Goal: Task Accomplishment & Management: Manage account settings

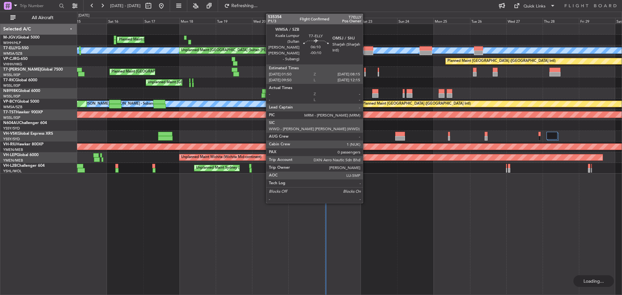
click at [366, 54] on div at bounding box center [368, 53] width 10 height 5
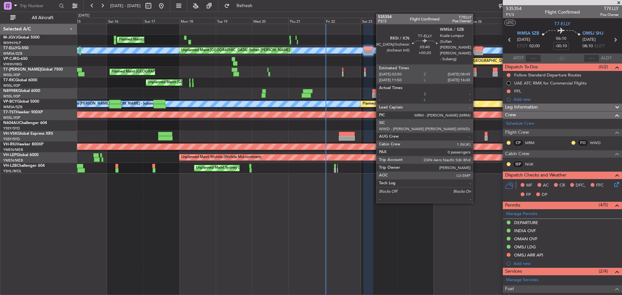
click at [476, 53] on div at bounding box center [478, 53] width 9 height 5
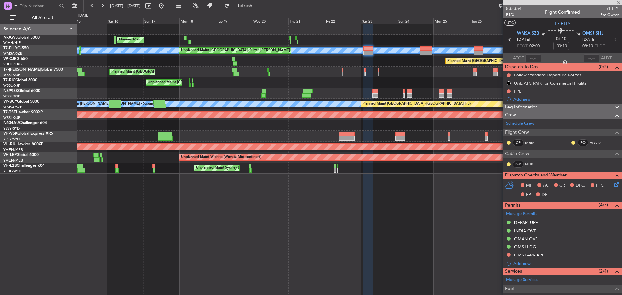
type input "+00:20"
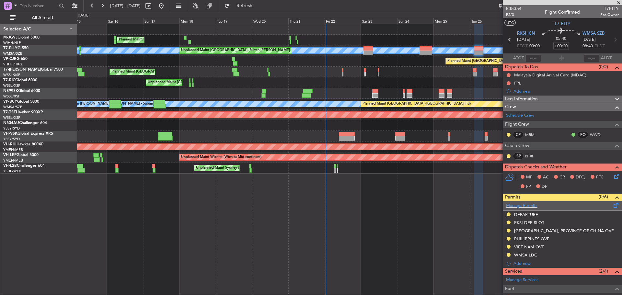
click at [612, 205] on span at bounding box center [616, 204] width 8 height 5
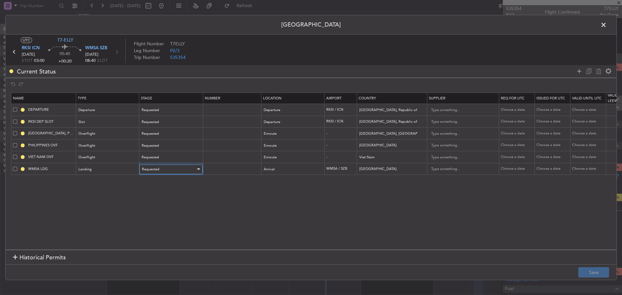
click at [162, 173] on div "Requested" at bounding box center [169, 169] width 54 height 10
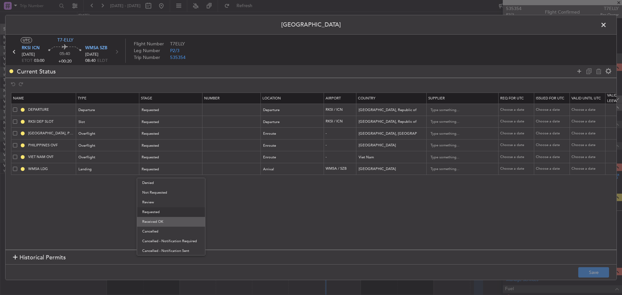
click at [174, 224] on span "Received OK" at bounding box center [171, 222] width 58 height 10
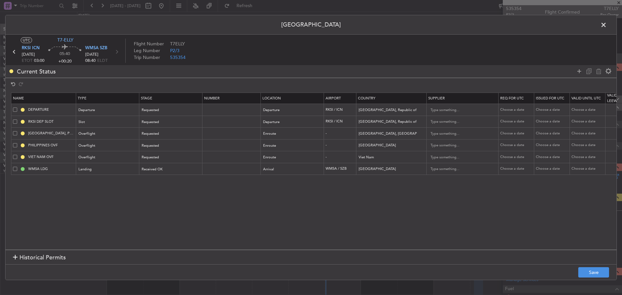
click at [519, 168] on div "Choose a date" at bounding box center [517, 169] width 34 height 6
select select "8"
select select "2025"
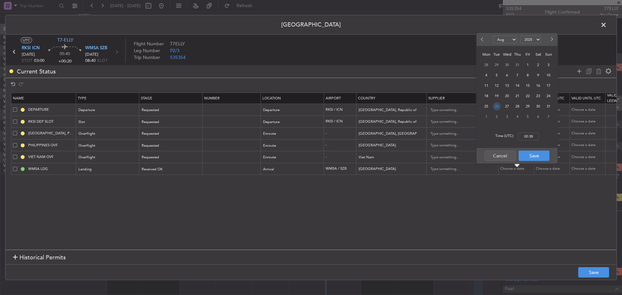
click at [496, 106] on span "26" at bounding box center [496, 106] width 8 height 8
click at [526, 136] on input "00:00" at bounding box center [528, 136] width 21 height 8
type input "08:40"
click at [536, 156] on button "Save" at bounding box center [533, 156] width 31 height 10
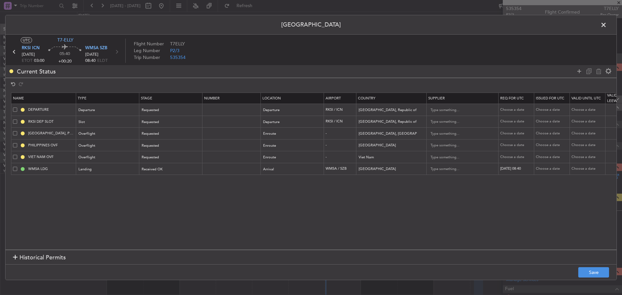
click at [544, 171] on div "Choose a date" at bounding box center [552, 169] width 34 height 6
select select "8"
select select "2025"
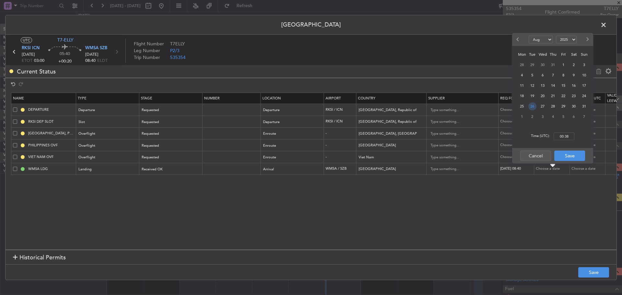
click at [532, 107] on span "26" at bounding box center [532, 106] width 8 height 8
click at [565, 136] on input "00:00" at bounding box center [563, 136] width 21 height 8
type input "08:40"
click at [562, 157] on button "Save" at bounding box center [569, 156] width 31 height 10
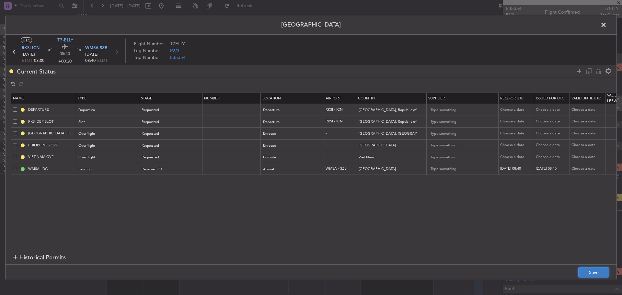
click at [584, 269] on button "Save" at bounding box center [593, 272] width 31 height 10
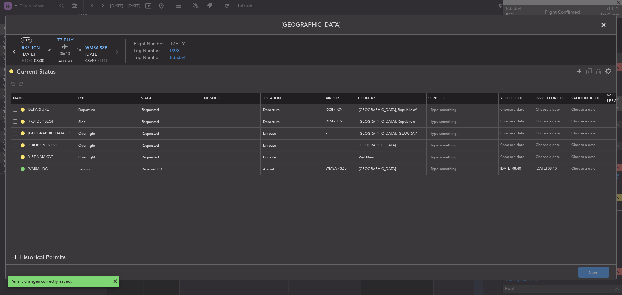
click at [606, 25] on span at bounding box center [606, 26] width 0 height 13
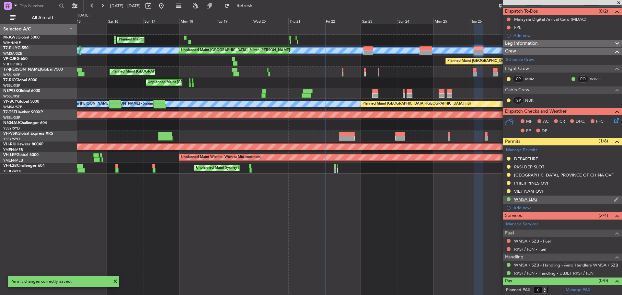
scroll to position [56, 0]
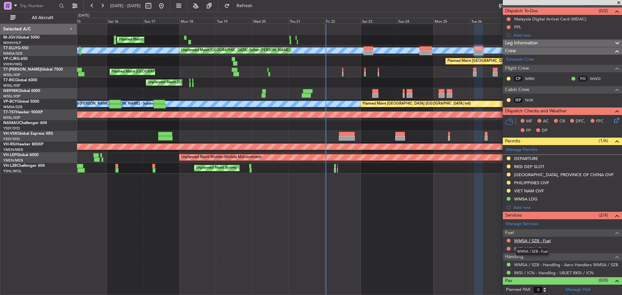
click at [523, 240] on link "WMSA / SZB - Fuel" at bounding box center [532, 241] width 37 height 6
click at [258, 5] on span "Refresh" at bounding box center [244, 6] width 27 height 5
click at [508, 240] on button at bounding box center [508, 241] width 4 height 4
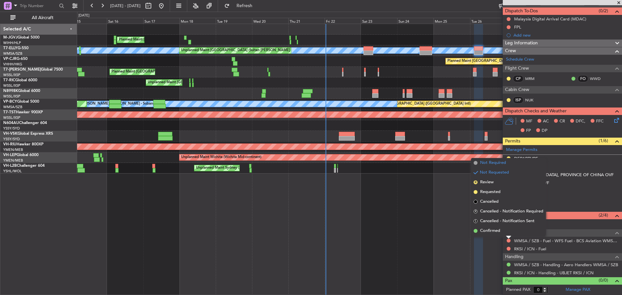
click at [490, 162] on span "Not Required" at bounding box center [493, 163] width 26 height 6
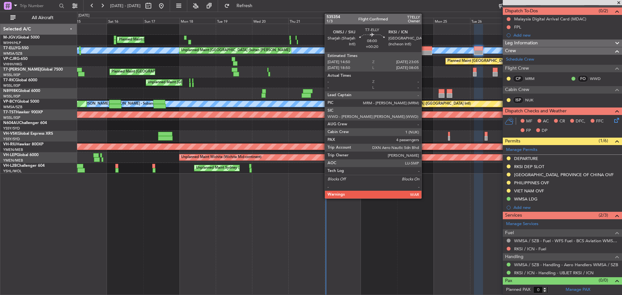
click at [424, 52] on div at bounding box center [425, 53] width 13 height 5
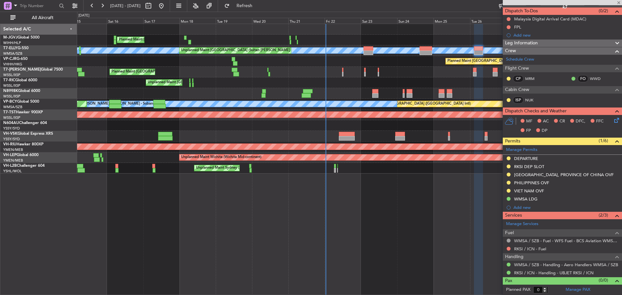
type input "4"
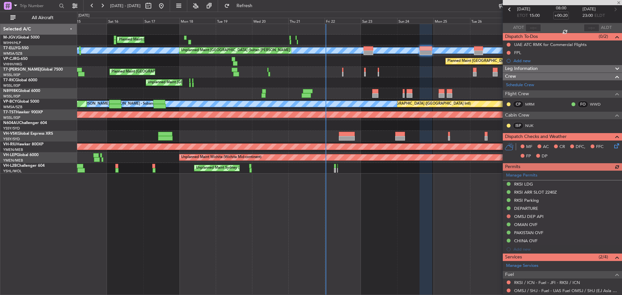
scroll to position [130, 0]
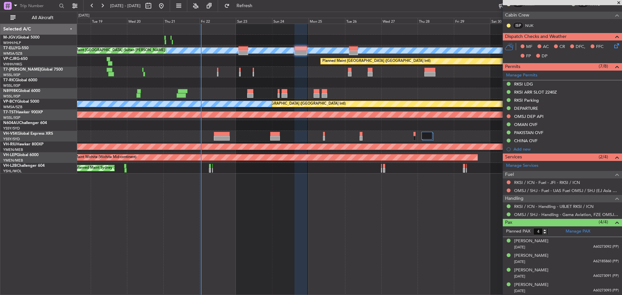
click at [279, 65] on div "Planned Maint [GEOGRAPHIC_DATA] (Seletar) Planned Maint [GEOGRAPHIC_DATA] (Sele…" at bounding box center [349, 99] width 544 height 150
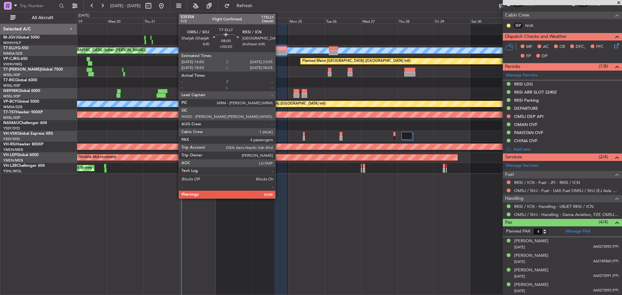
click at [278, 53] on div at bounding box center [280, 53] width 13 height 5
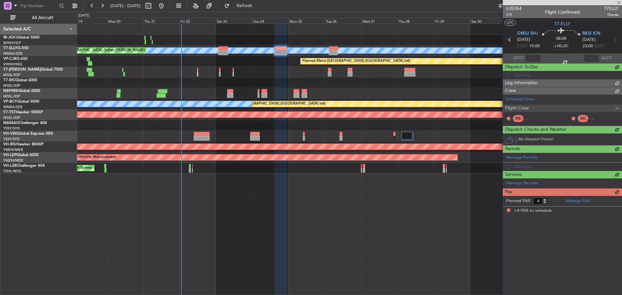
scroll to position [0, 0]
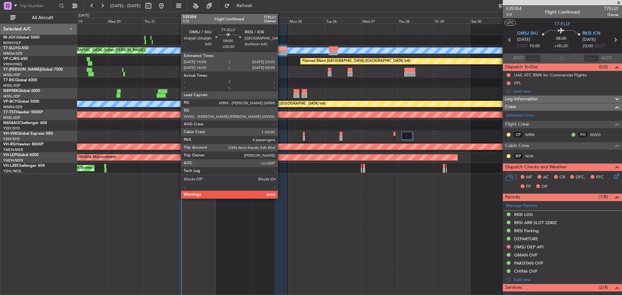
click at [280, 52] on div at bounding box center [280, 53] width 13 height 5
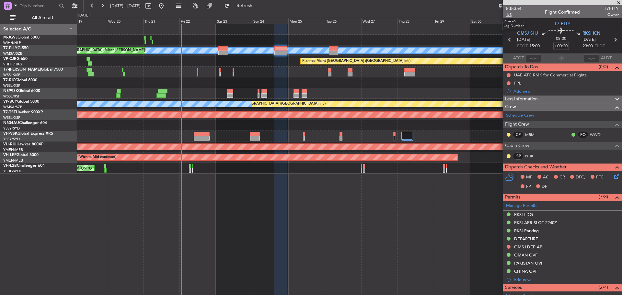
click at [510, 15] on span "1/3" at bounding box center [514, 15] width 16 height 6
click at [258, 8] on span "Refresh" at bounding box center [244, 6] width 27 height 5
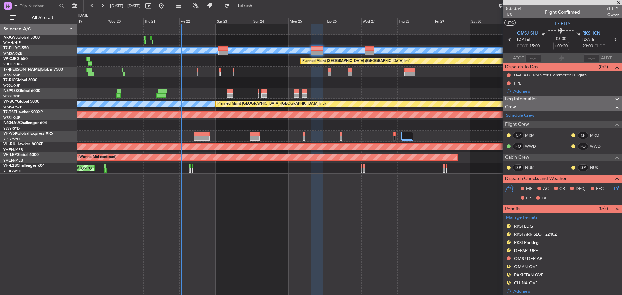
click at [205, 73] on div "Planned Maint [GEOGRAPHIC_DATA] (Seletar)" at bounding box center [349, 72] width 544 height 11
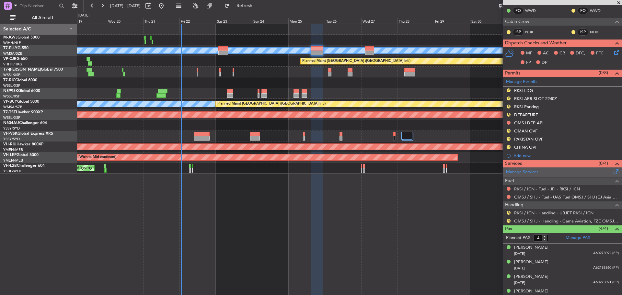
scroll to position [142, 0]
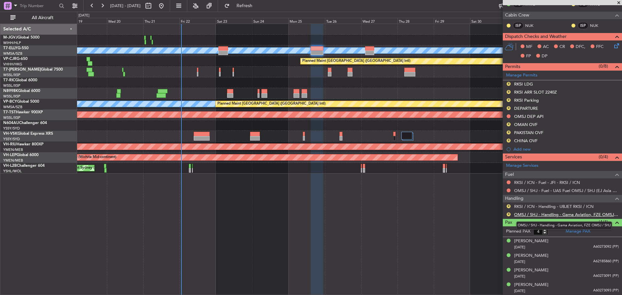
click at [518, 215] on link "OMSJ / SHJ - Handling - Gama Aviation, FZE OMSJ / SHJ" at bounding box center [566, 215] width 105 height 6
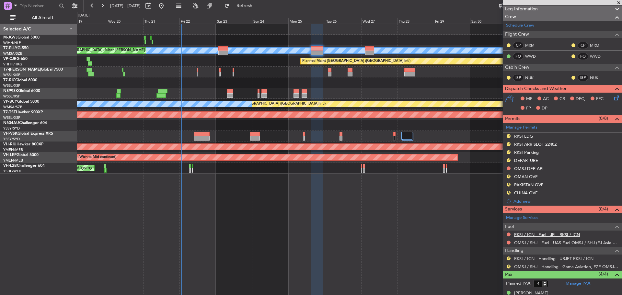
scroll to position [97, 0]
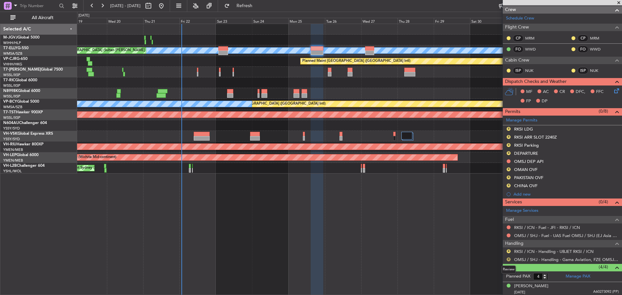
click at [508, 260] on button "R" at bounding box center [508, 259] width 4 height 4
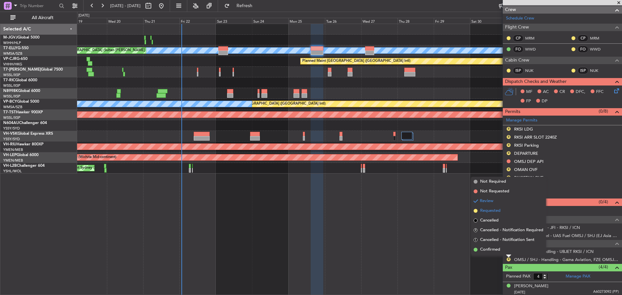
click at [501, 212] on li "Requested" at bounding box center [508, 211] width 75 height 10
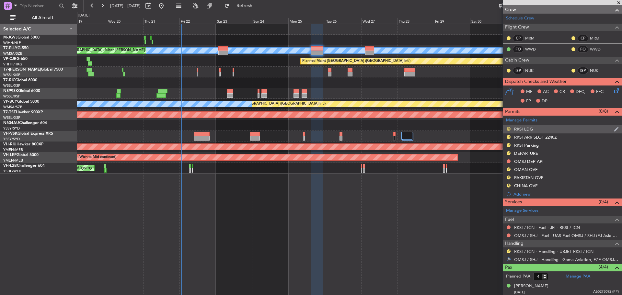
click at [509, 129] on button "R" at bounding box center [508, 129] width 4 height 4
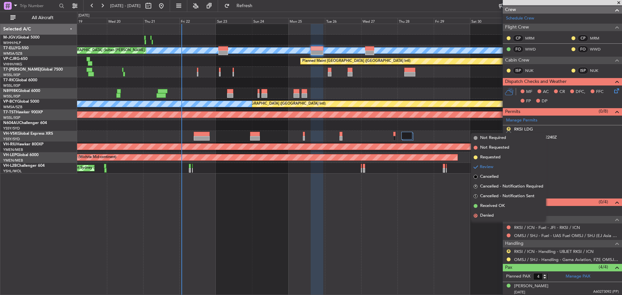
click at [414, 217] on div "Planned Maint [GEOGRAPHIC_DATA] (Seletar) Planned Maint [GEOGRAPHIC_DATA] (Sele…" at bounding box center [349, 159] width 545 height 271
click at [447, 232] on div "Planned Maint [GEOGRAPHIC_DATA] (Seletar) Planned Maint [GEOGRAPHIC_DATA] (Sele…" at bounding box center [349, 159] width 545 height 271
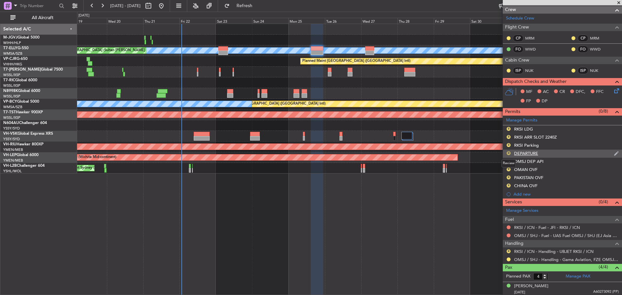
click at [508, 153] on button "R" at bounding box center [508, 153] width 4 height 4
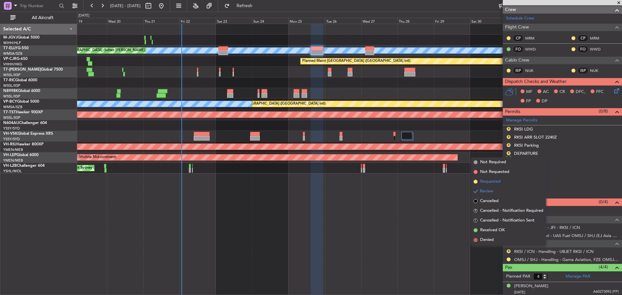
click at [501, 182] on li "Requested" at bounding box center [508, 182] width 75 height 10
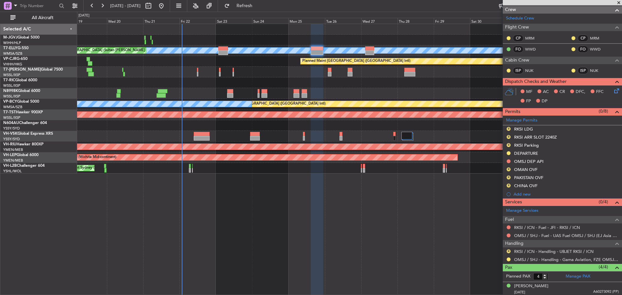
scroll to position [0, 0]
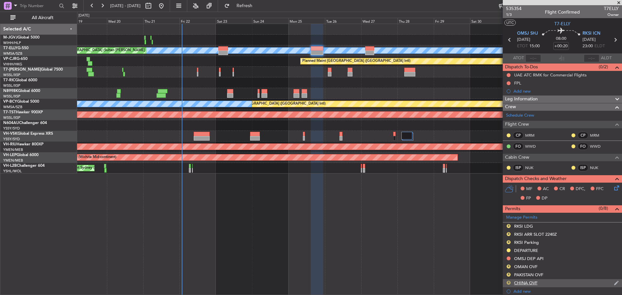
click at [509, 282] on button "R" at bounding box center [508, 283] width 4 height 4
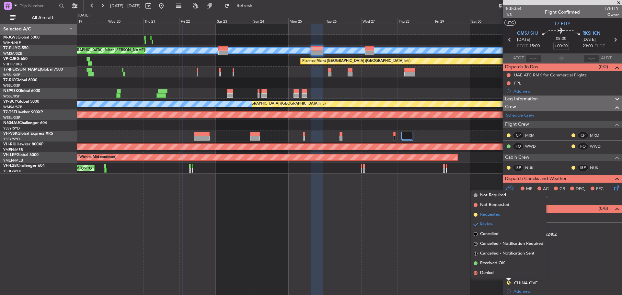
click at [489, 216] on span "Requested" at bounding box center [490, 214] width 20 height 6
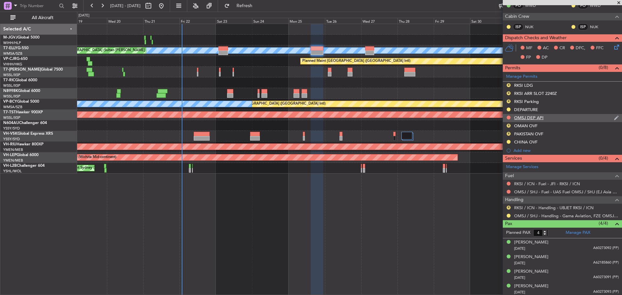
scroll to position [142, 0]
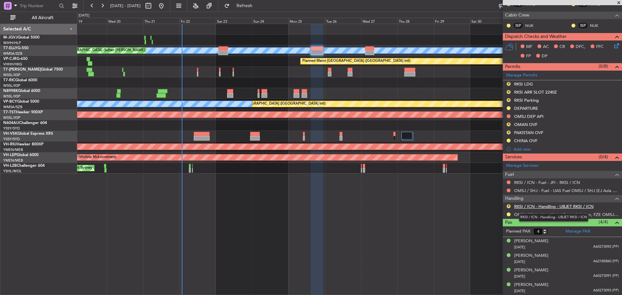
click at [533, 206] on link "RKSI / ICN - Handling - UBJET RKSI / ICN" at bounding box center [553, 207] width 79 height 6
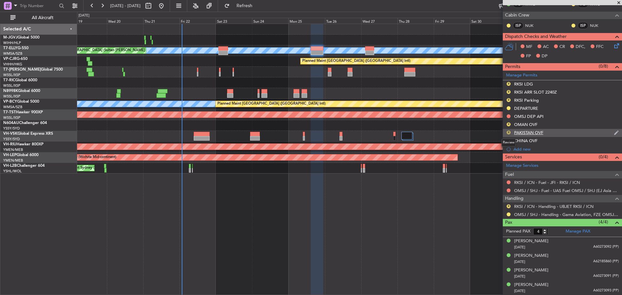
click at [509, 133] on button "R" at bounding box center [508, 132] width 4 height 4
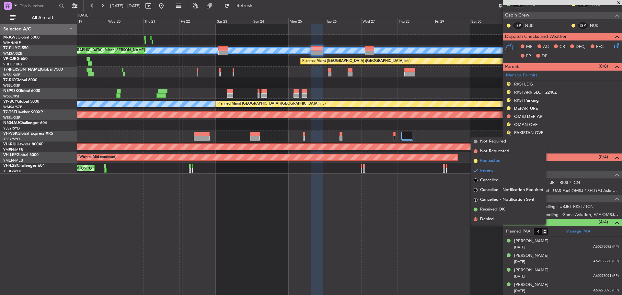
click at [494, 157] on li "Requested" at bounding box center [508, 161] width 75 height 10
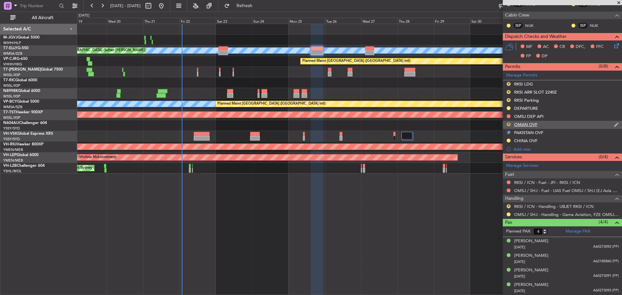
click at [508, 123] on button "R" at bounding box center [508, 124] width 4 height 4
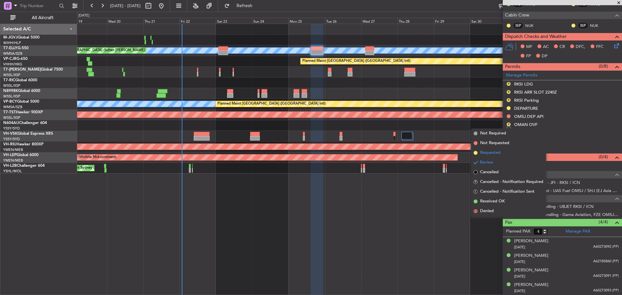
click at [496, 151] on span "Requested" at bounding box center [490, 153] width 20 height 6
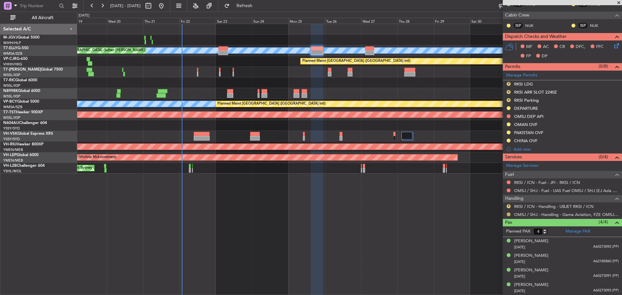
click at [508, 214] on button at bounding box center [508, 214] width 4 height 4
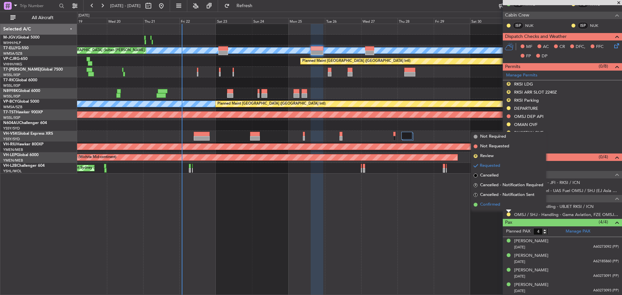
click at [502, 206] on li "Confirmed" at bounding box center [508, 205] width 75 height 10
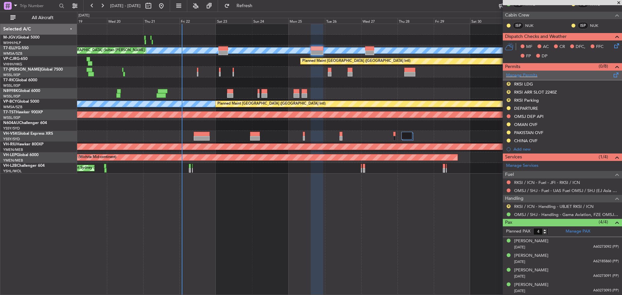
click at [612, 74] on span at bounding box center [616, 73] width 8 height 5
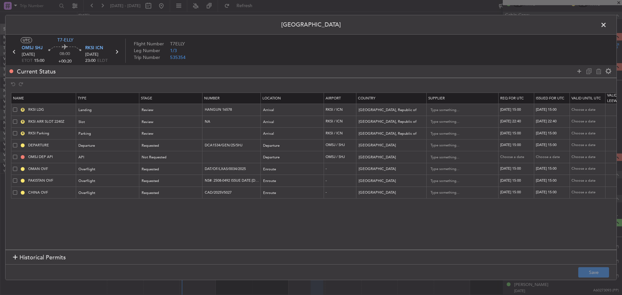
click at [14, 146] on span at bounding box center [15, 145] width 4 height 4
click at [17, 143] on input "checkbox" at bounding box center [17, 143] width 0 height 0
click at [596, 72] on icon at bounding box center [598, 71] width 8 height 8
type input "OMSJ DEP API"
type input "OMAN OVF"
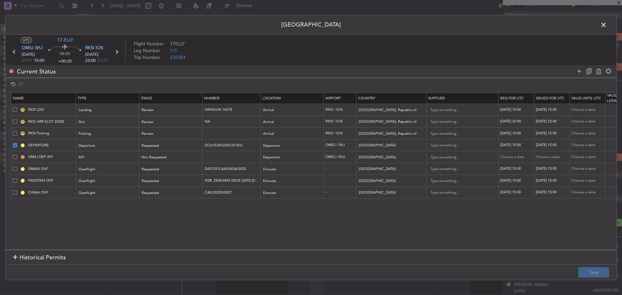
type input "DAT/OF/LXAS/0034/2025"
type input "[GEOGRAPHIC_DATA]"
type input "2"
type input "PAKISTAN OVF"
type input "NS#: 2508-0492 ISSUE DATE:[DATE]"
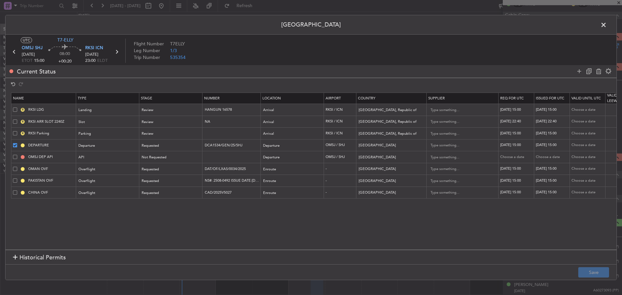
type input "[GEOGRAPHIC_DATA]"
type input "CHINA OVF"
type input "CAD/2025V5027"
type input "[GEOGRAPHIC_DATA]"
type input "3"
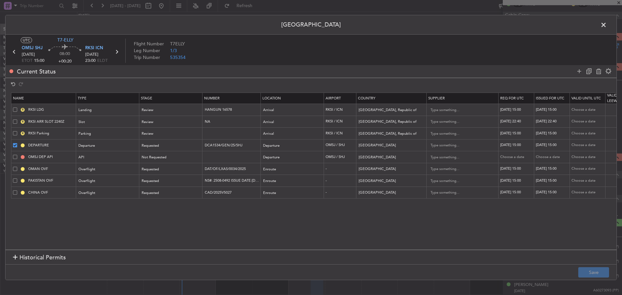
type input "OMSJ-RKSI:PURPA W112 TUSLI W187 IBANO B215 NUKTI W66 DKO W69 HUR B339 LADIX W34…"
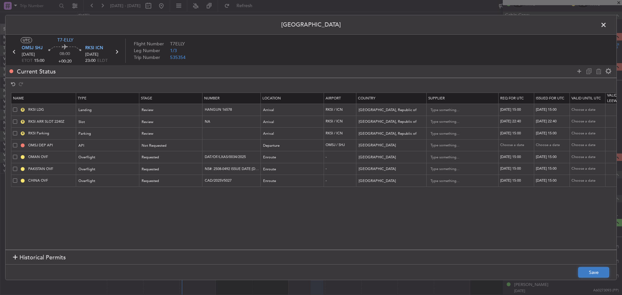
click at [587, 270] on button "Save" at bounding box center [593, 272] width 31 height 10
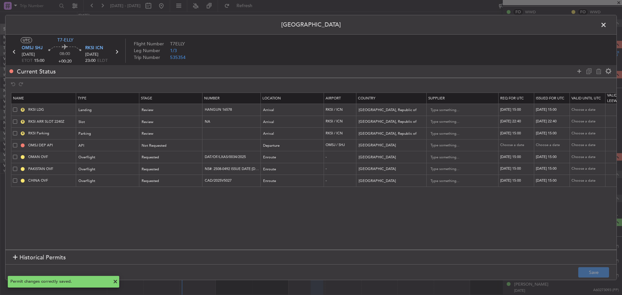
scroll to position [134, 0]
click at [606, 23] on span at bounding box center [606, 26] width 0 height 13
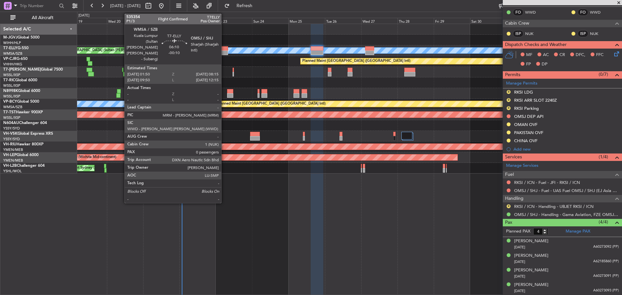
click at [224, 49] on div at bounding box center [223, 48] width 10 height 5
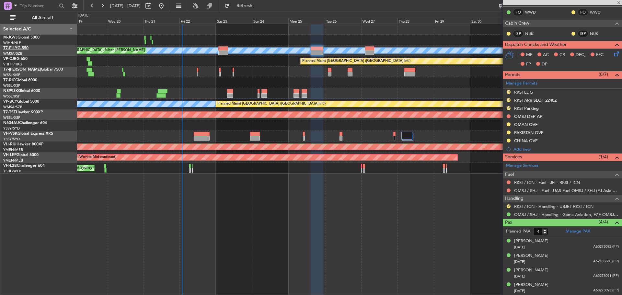
type input "-00:10"
type input "0"
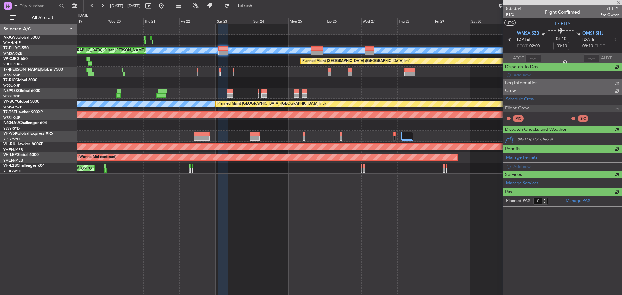
scroll to position [0, 0]
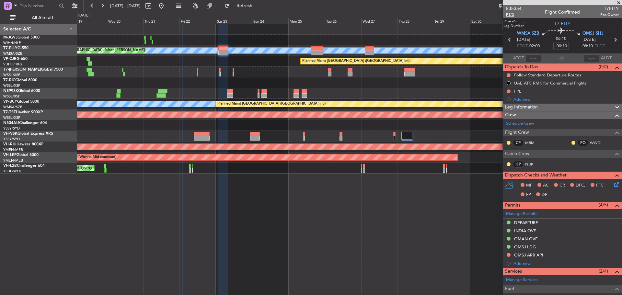
click at [508, 13] on span "P1/3" at bounding box center [514, 15] width 16 height 6
click at [510, 256] on button at bounding box center [508, 255] width 4 height 4
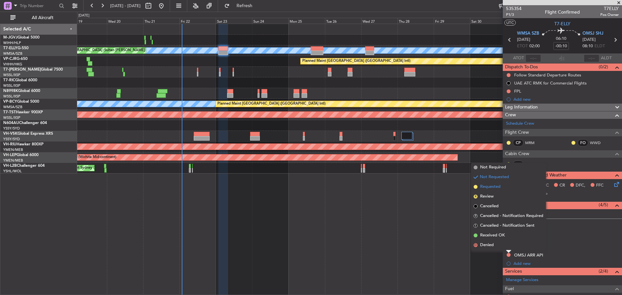
click at [490, 186] on span "Requested" at bounding box center [490, 187] width 20 height 6
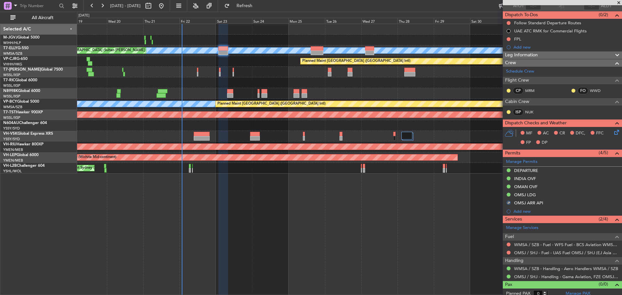
scroll to position [56, 0]
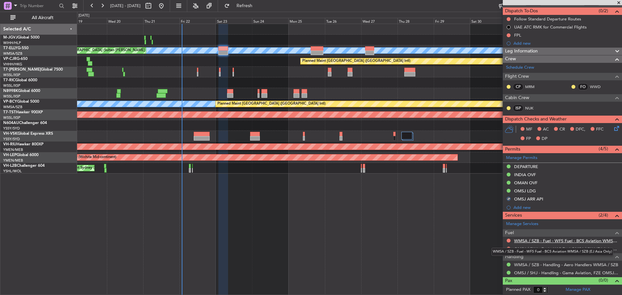
click at [531, 240] on link "WMSA / SZB - Fuel - WFS Fuel - BCS Aviation WMSA / SZB (EJ Asia Only)" at bounding box center [566, 241] width 105 height 6
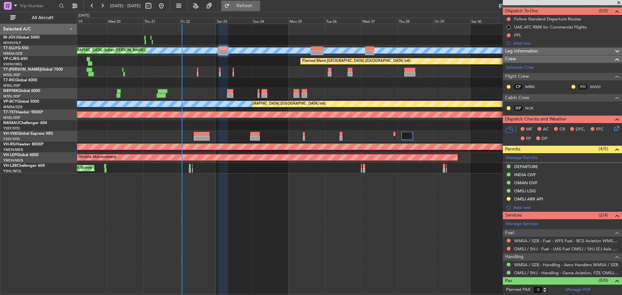
click at [258, 6] on span "Refresh" at bounding box center [244, 6] width 27 height 5
click at [528, 249] on link "OMSJ / SHJ - Fuel - UAS Fuel OMSJ / SHJ (EJ Asia Only)" at bounding box center [566, 249] width 105 height 6
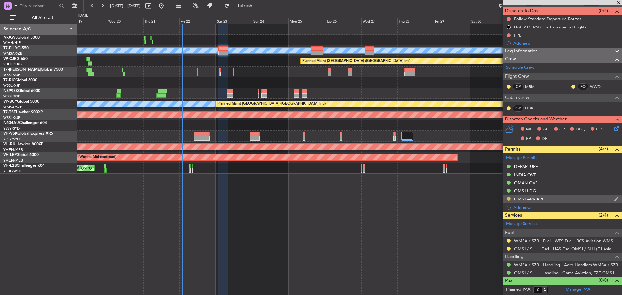
click at [508, 199] on button at bounding box center [508, 199] width 4 height 4
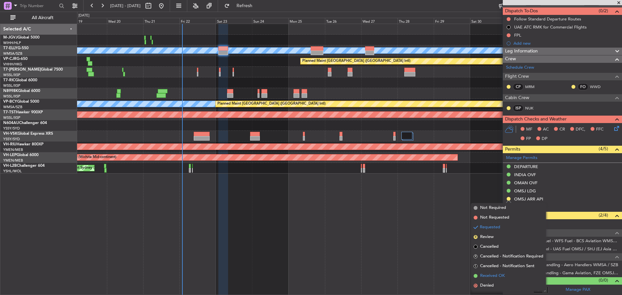
click at [490, 275] on span "Received OK" at bounding box center [492, 276] width 25 height 6
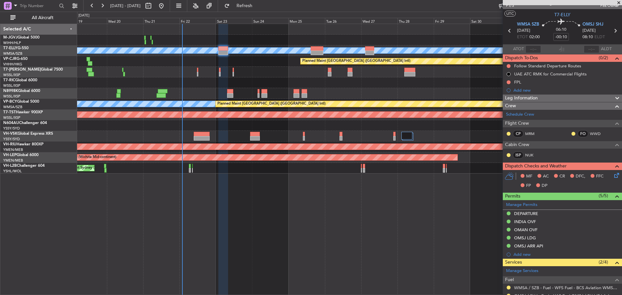
scroll to position [0, 0]
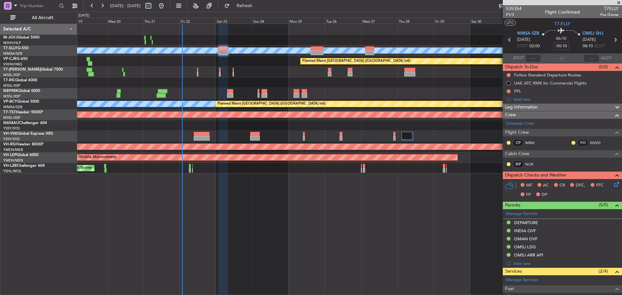
click at [611, 40] on icon at bounding box center [615, 40] width 8 height 8
type input "+00:20"
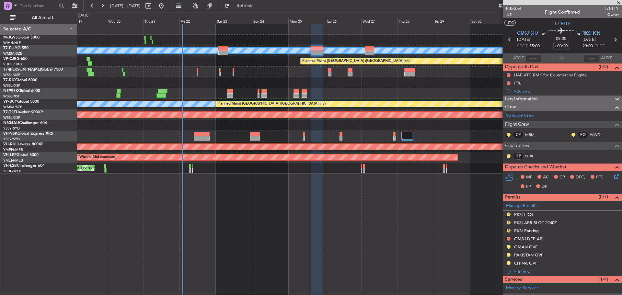
click at [612, 38] on icon at bounding box center [615, 40] width 8 height 8
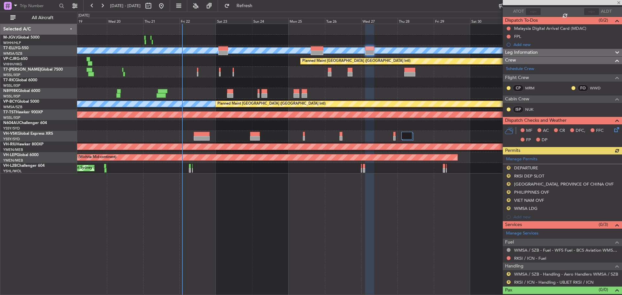
scroll to position [56, 0]
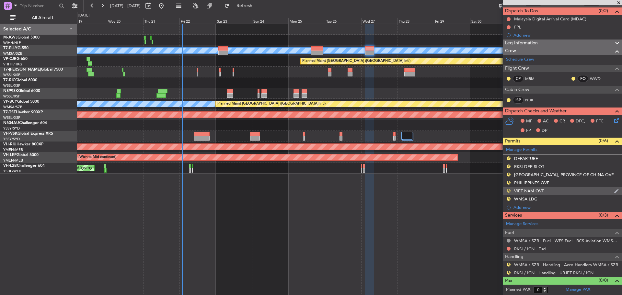
click at [509, 191] on button "R" at bounding box center [508, 191] width 4 height 4
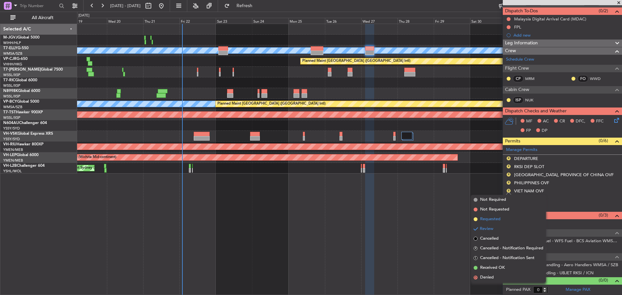
click at [495, 218] on span "Requested" at bounding box center [490, 219] width 20 height 6
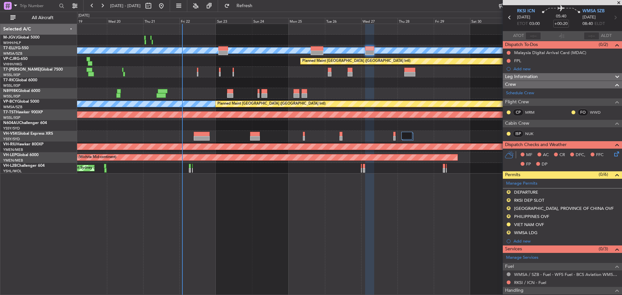
scroll to position [0, 0]
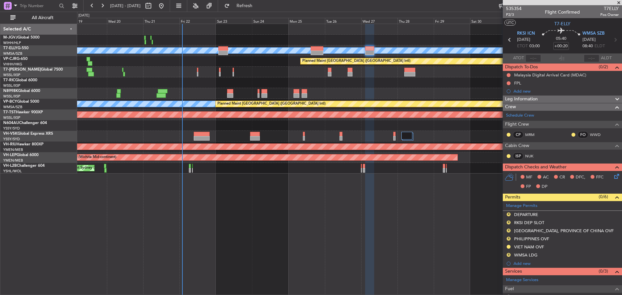
click at [510, 39] on icon at bounding box center [509, 40] width 8 height 8
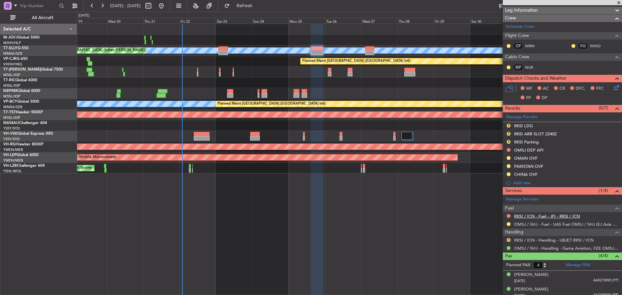
scroll to position [122, 0]
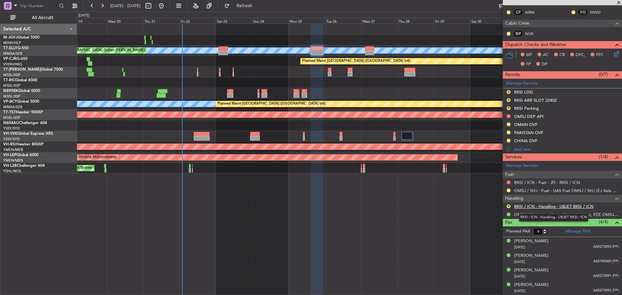
click at [526, 207] on link "RKSI / ICN - Handling - UBJET RKSI / ICN" at bounding box center [553, 207] width 79 height 6
click at [508, 206] on button "R" at bounding box center [508, 206] width 4 height 4
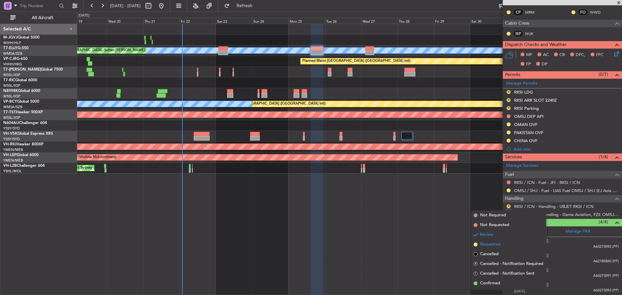
click at [493, 243] on span "Requested" at bounding box center [490, 244] width 20 height 6
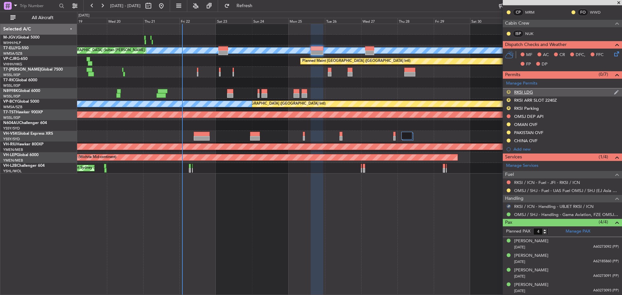
click at [508, 93] on button "R" at bounding box center [508, 92] width 4 height 4
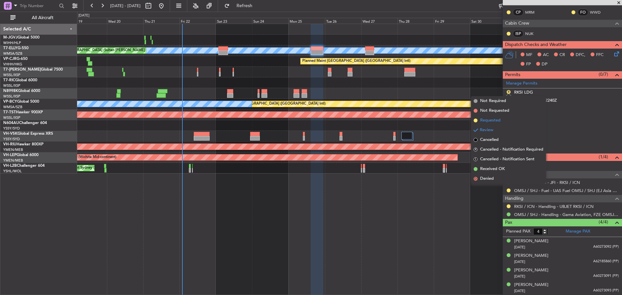
click at [498, 121] on span "Requested" at bounding box center [490, 120] width 20 height 6
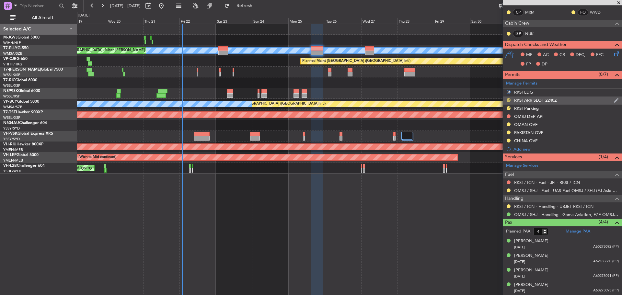
click at [508, 100] on button "R" at bounding box center [508, 100] width 4 height 4
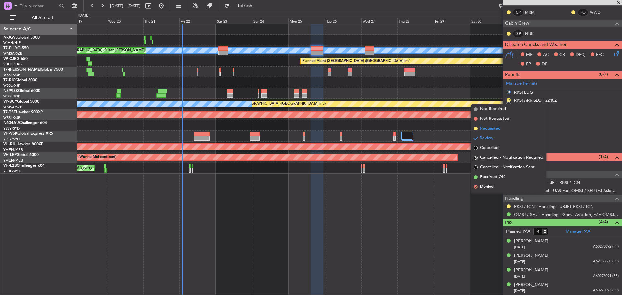
click at [495, 128] on span "Requested" at bounding box center [490, 128] width 20 height 6
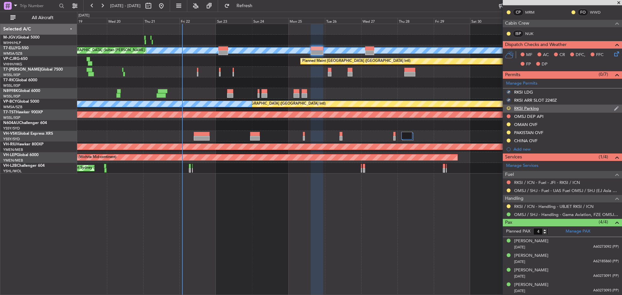
click at [508, 107] on button "R" at bounding box center [508, 108] width 4 height 4
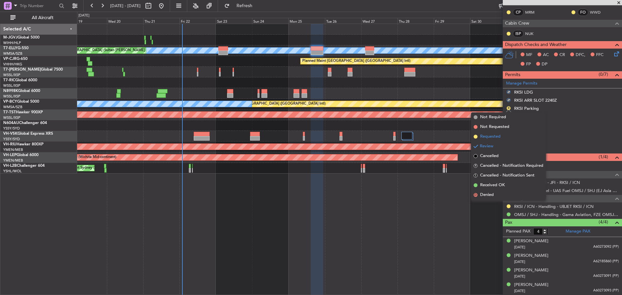
click at [494, 138] on span "Requested" at bounding box center [490, 136] width 20 height 6
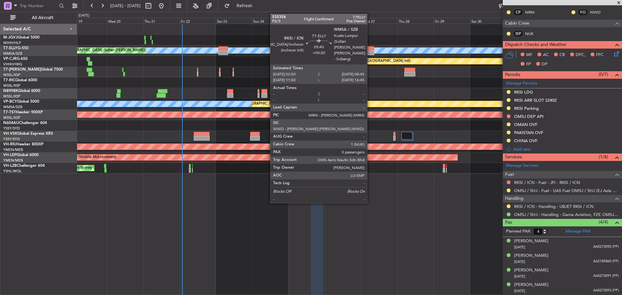
click at [370, 52] on div at bounding box center [369, 53] width 9 height 5
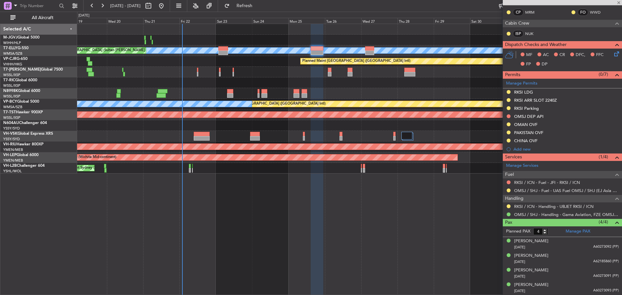
type input "0"
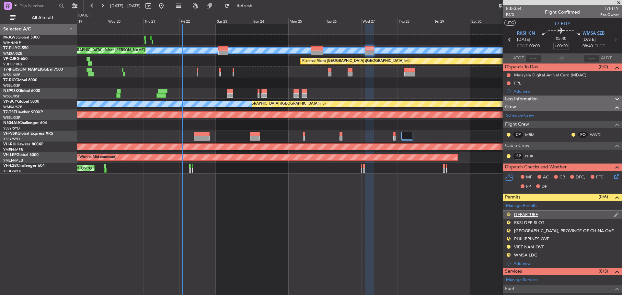
click at [508, 214] on button "R" at bounding box center [508, 214] width 4 height 4
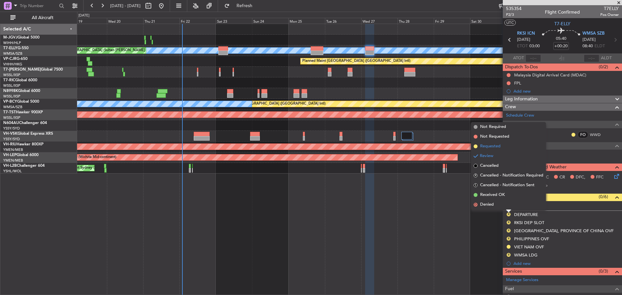
click at [489, 146] on span "Requested" at bounding box center [490, 146] width 20 height 6
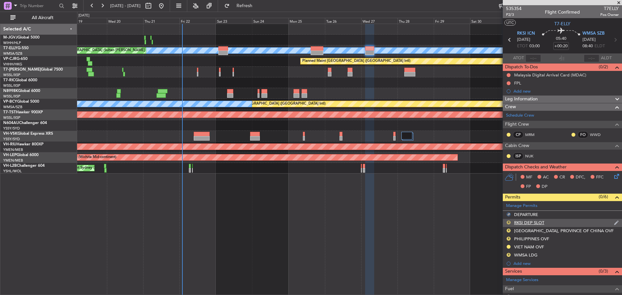
click at [507, 223] on button "R" at bounding box center [508, 222] width 4 height 4
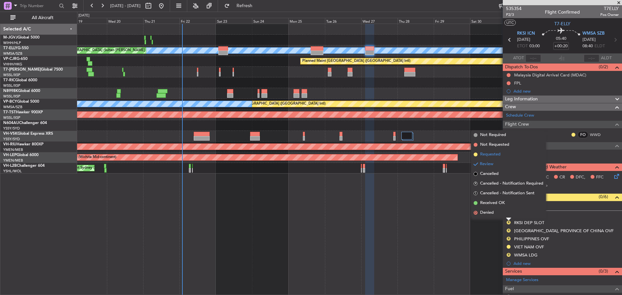
click at [496, 155] on span "Requested" at bounding box center [490, 154] width 20 height 6
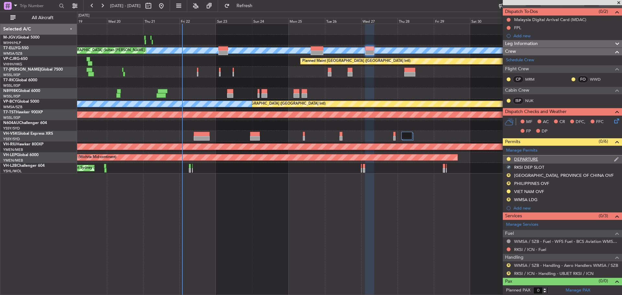
scroll to position [56, 0]
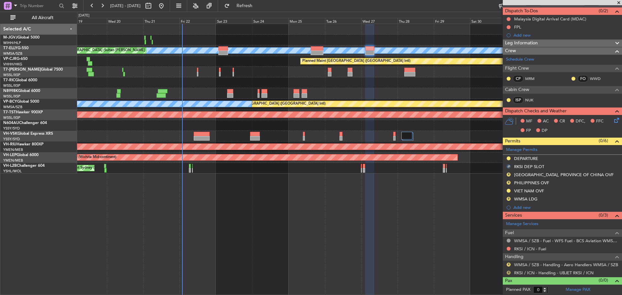
click at [508, 273] on button "R" at bounding box center [508, 273] width 4 height 4
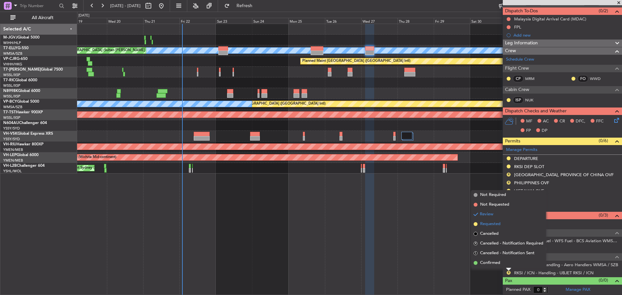
click at [483, 225] on span "Requested" at bounding box center [490, 224] width 20 height 6
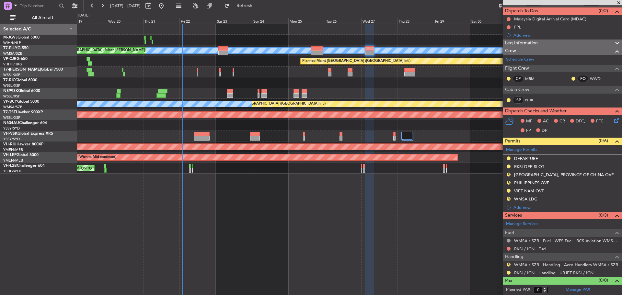
scroll to position [0, 0]
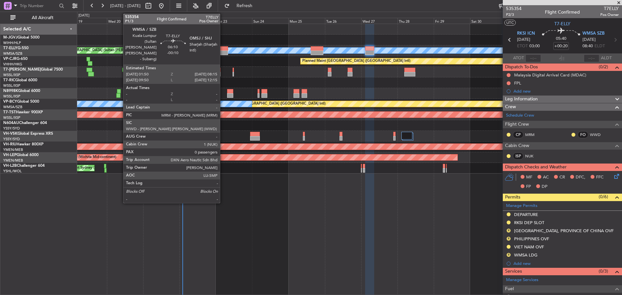
click at [223, 54] on div at bounding box center [223, 53] width 10 height 5
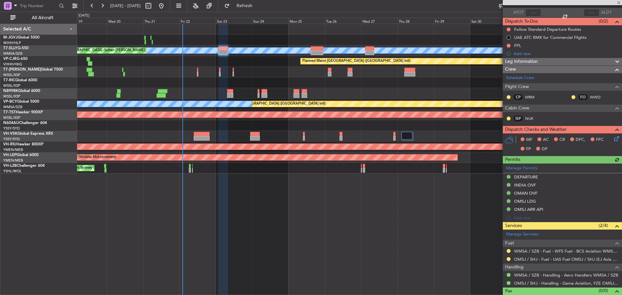
scroll to position [56, 0]
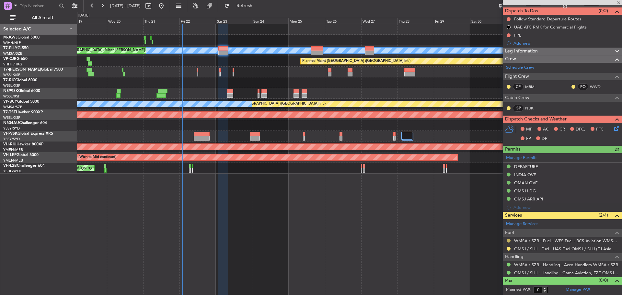
click at [508, 242] on button at bounding box center [508, 241] width 4 height 4
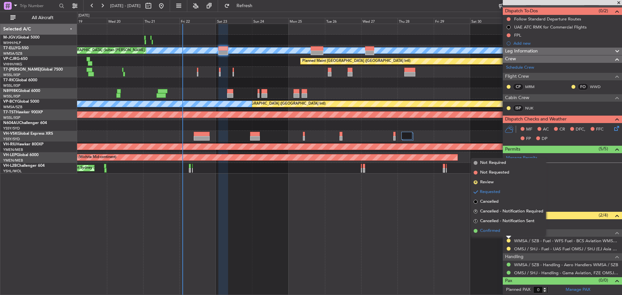
click at [497, 230] on span "Confirmed" at bounding box center [490, 231] width 20 height 6
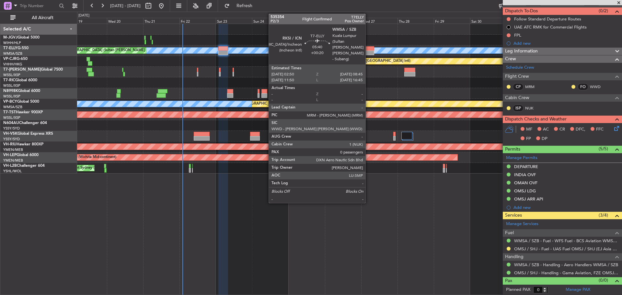
click at [368, 47] on div at bounding box center [369, 48] width 9 height 5
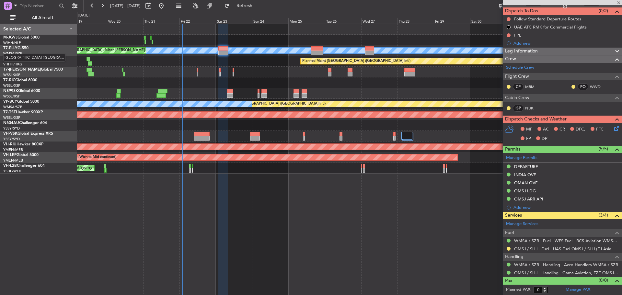
type input "+00:20"
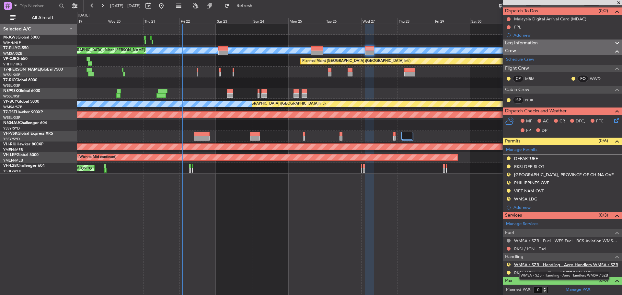
click at [531, 265] on link "WMSA / SZB - Handling - Aero Handlers WMSA / SZB" at bounding box center [566, 265] width 104 height 6
click at [509, 265] on button "R" at bounding box center [508, 265] width 4 height 4
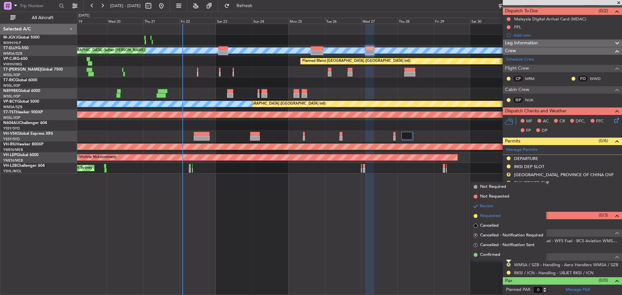
click at [499, 216] on span "Requested" at bounding box center [490, 216] width 20 height 6
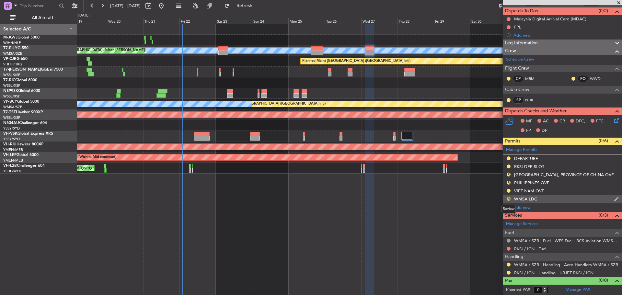
click at [507, 198] on button "R" at bounding box center [508, 199] width 4 height 4
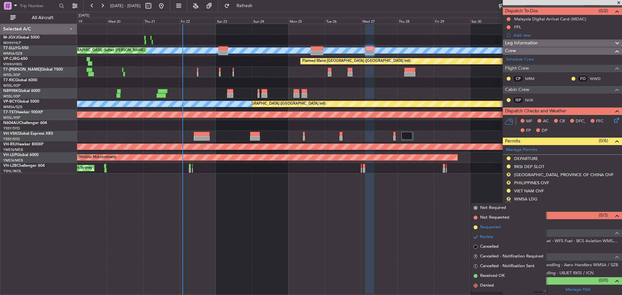
click at [495, 229] on span "Requested" at bounding box center [490, 227] width 20 height 6
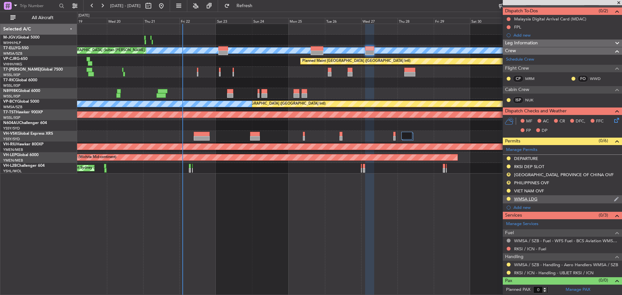
click at [541, 200] on div "WMSA LDG" at bounding box center [561, 199] width 119 height 8
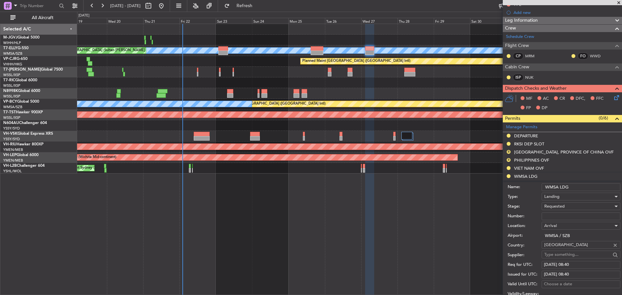
scroll to position [88, 0]
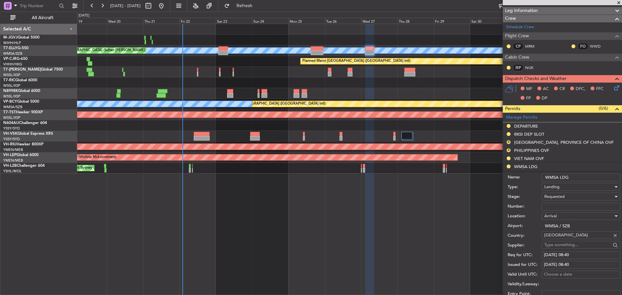
click at [559, 207] on input "Number:" at bounding box center [580, 207] width 79 height 8
paste input "CAAM-NS-0898-08-25"
type input "CAAM-NS-0898-08-25"
click at [560, 198] on span "Requested" at bounding box center [554, 197] width 20 height 6
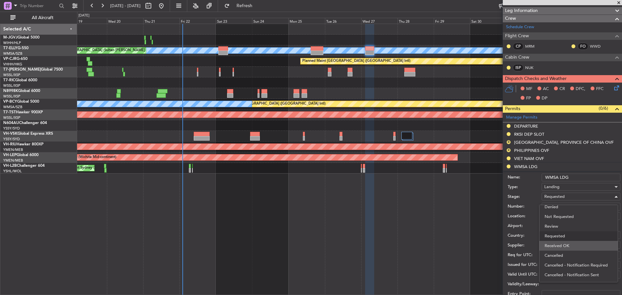
click at [547, 244] on span "Received OK" at bounding box center [578, 246] width 68 height 10
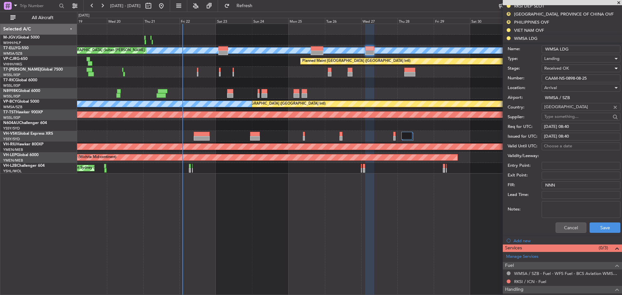
scroll to position [227, 0]
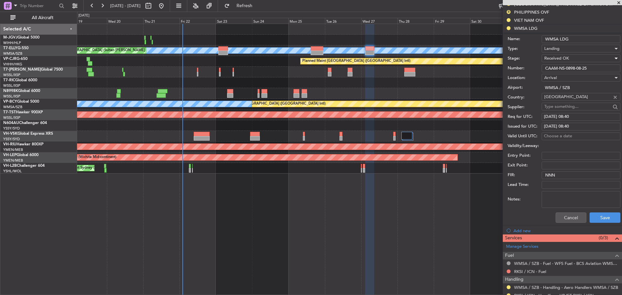
click at [557, 56] on span "Received OK" at bounding box center [556, 58] width 25 height 6
click at [555, 89] on span "Requested" at bounding box center [578, 90] width 68 height 10
click at [594, 217] on button "Save" at bounding box center [604, 217] width 31 height 10
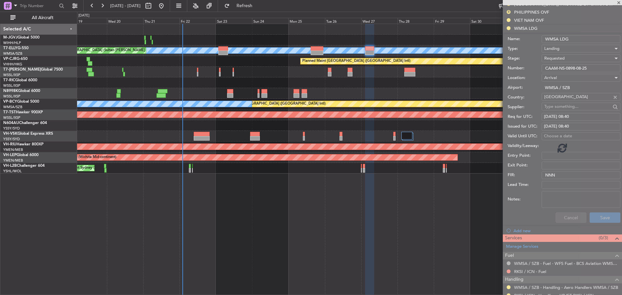
scroll to position [56, 0]
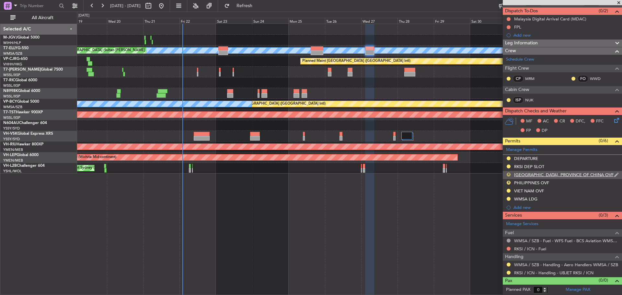
click at [508, 174] on button "R" at bounding box center [508, 175] width 4 height 4
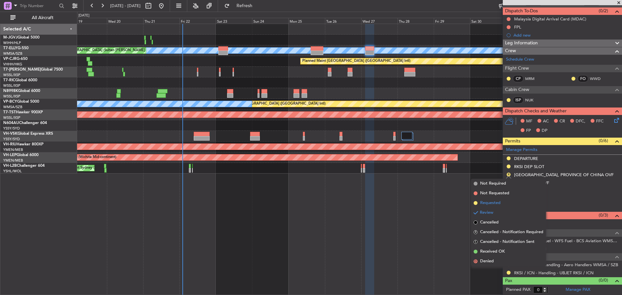
click at [496, 202] on span "Requested" at bounding box center [490, 203] width 20 height 6
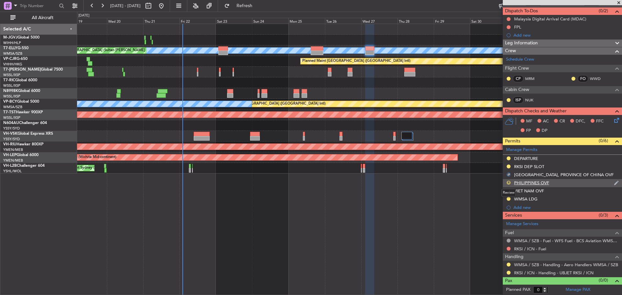
click at [508, 183] on button "R" at bounding box center [508, 183] width 4 height 4
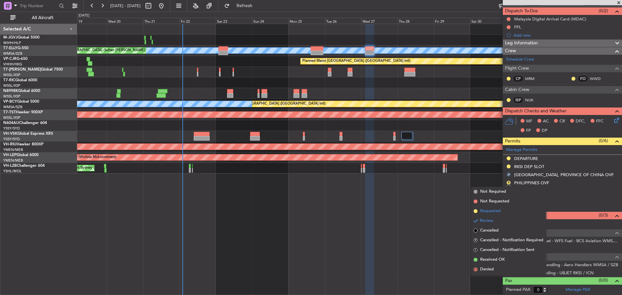
click at [496, 210] on span "Requested" at bounding box center [490, 211] width 20 height 6
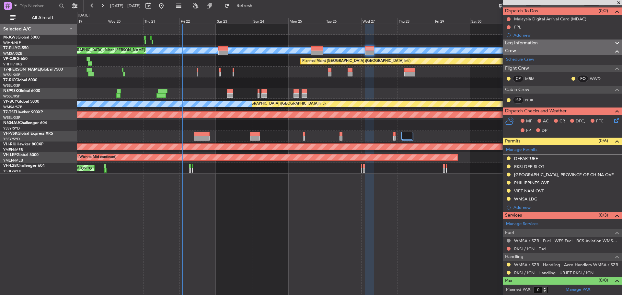
click at [618, 2] on span at bounding box center [618, 3] width 6 height 6
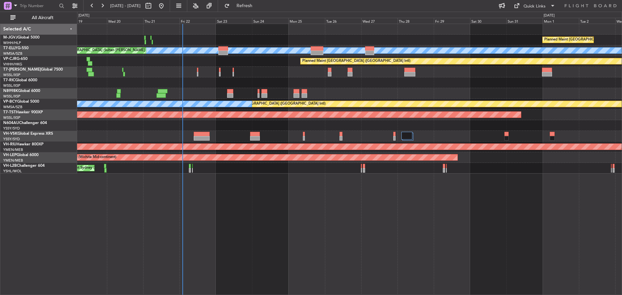
scroll to position [0, 0]
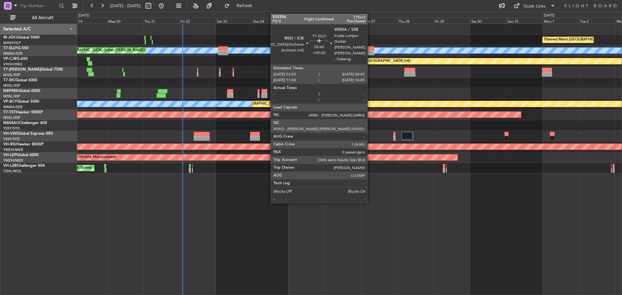
click at [370, 51] on div at bounding box center [369, 53] width 9 height 5
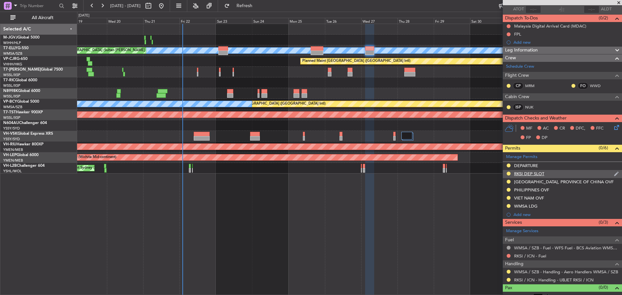
scroll to position [56, 0]
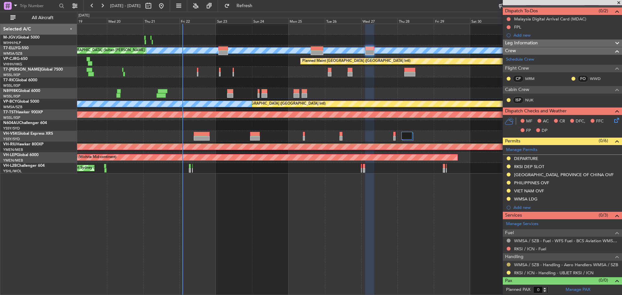
click at [508, 264] on button at bounding box center [508, 265] width 4 height 4
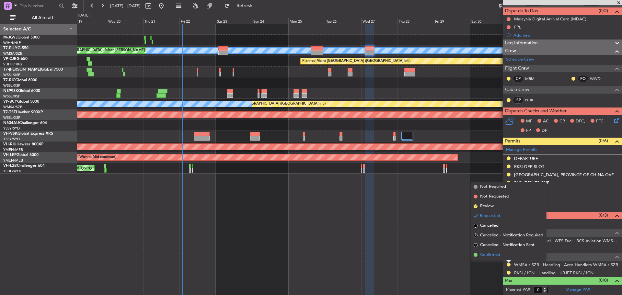
click at [505, 255] on li "Confirmed" at bounding box center [508, 255] width 75 height 10
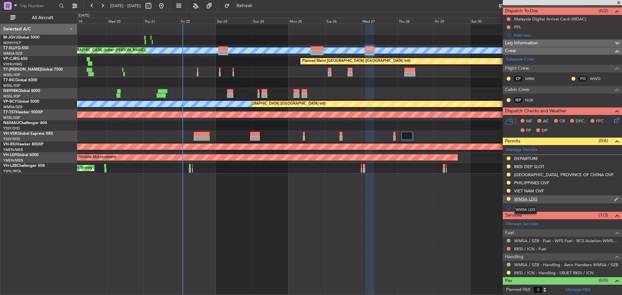
click at [522, 197] on div "WMSA LDG" at bounding box center [525, 199] width 23 height 6
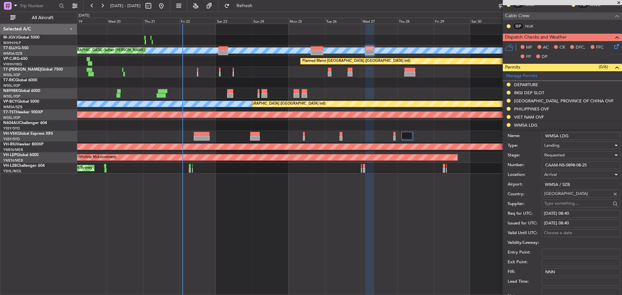
scroll to position [162, 0]
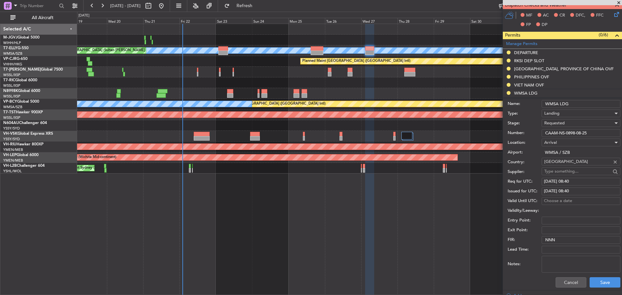
click at [553, 183] on div "[DATE] 08:40" at bounding box center [581, 181] width 74 height 6
select select "8"
select select "2025"
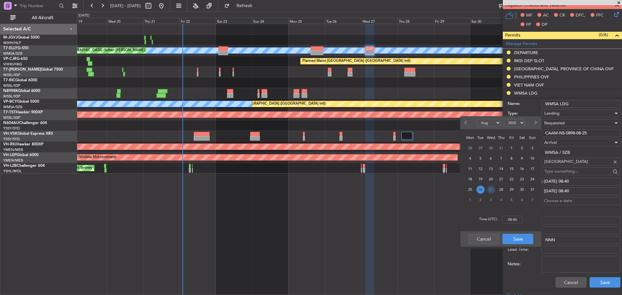
click at [491, 189] on span "27" at bounding box center [491, 190] width 8 height 8
click at [511, 218] on input "00:00" at bounding box center [511, 220] width 21 height 8
type input "08:40"
click at [520, 239] on button "Save" at bounding box center [517, 239] width 31 height 10
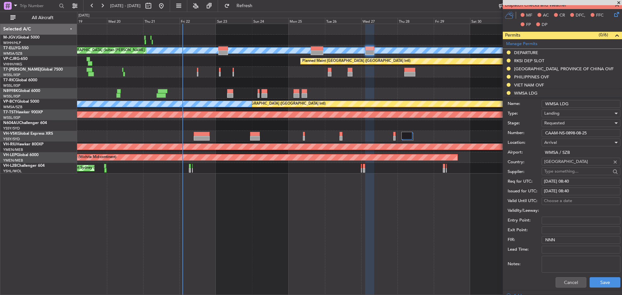
click at [553, 189] on div "[DATE] 08:40" at bounding box center [581, 191] width 74 height 6
select select "8"
select select "2025"
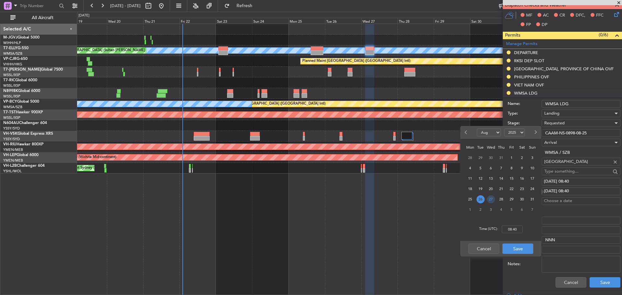
click at [493, 197] on span "27" at bounding box center [491, 199] width 8 height 8
click at [510, 230] on input "00:00" at bounding box center [511, 229] width 21 height 8
type input "08:40"
click at [524, 248] on button "Save" at bounding box center [517, 248] width 31 height 10
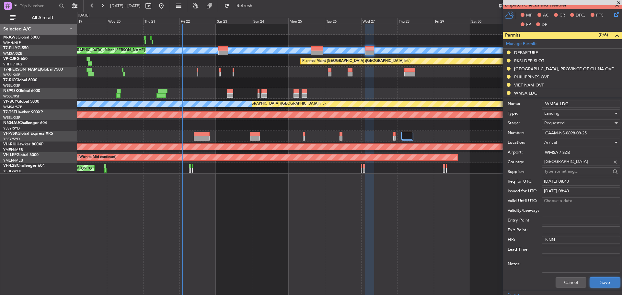
click at [597, 284] on button "Save" at bounding box center [604, 282] width 31 height 10
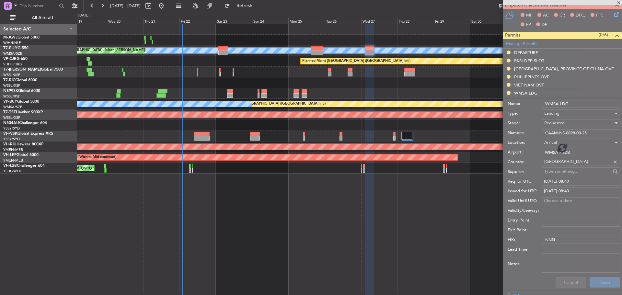
scroll to position [56, 0]
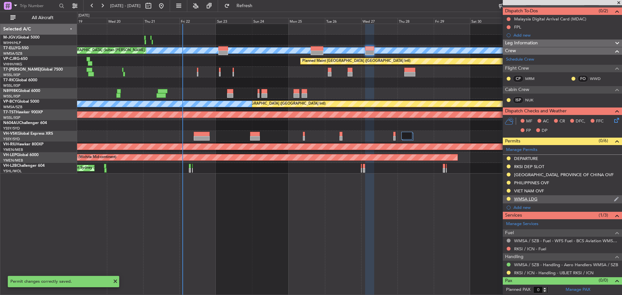
click at [506, 197] on div at bounding box center [508, 198] width 5 height 5
click at [508, 200] on button at bounding box center [508, 199] width 4 height 4
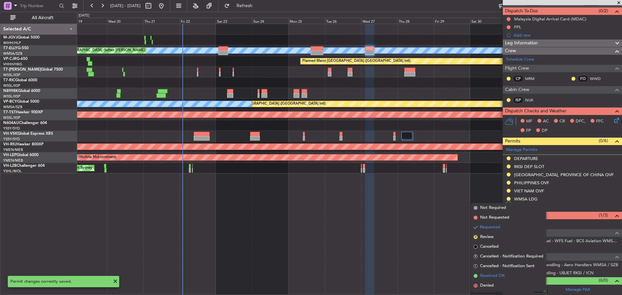
click at [486, 274] on span "Received OK" at bounding box center [492, 276] width 25 height 6
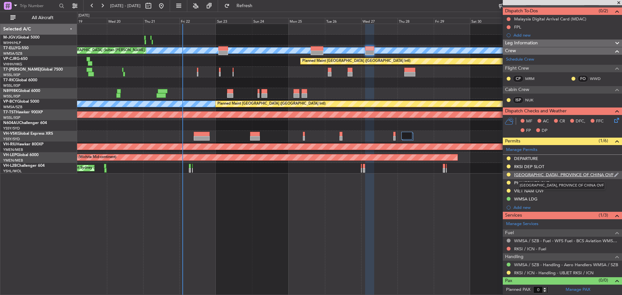
click at [525, 176] on div "[GEOGRAPHIC_DATA], PROVINCE OF CHINA OVF" at bounding box center [563, 175] width 99 height 6
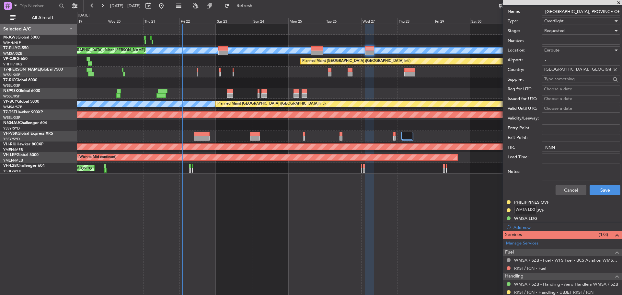
scroll to position [217, 0]
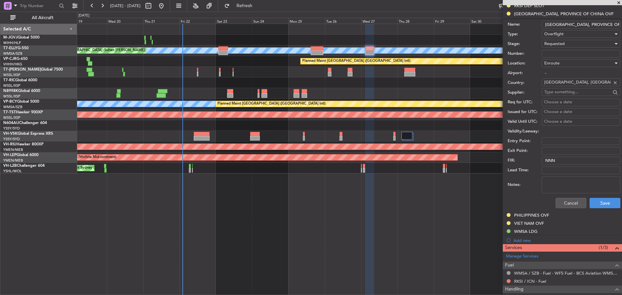
click at [552, 181] on textarea "Notes:" at bounding box center [580, 184] width 79 height 17
paste textarea "Q11 TINHO B591 TACLE Q12 KABAM"
click at [546, 179] on textarea "[PERSON_NAME] Q11 TINHO B591 TACLE Q12 KABAM" at bounding box center [580, 184] width 79 height 17
click at [546, 180] on textarea "[PERSON_NAME] Q11 TINHO B591 TACLE Q12 KABAM" at bounding box center [580, 184] width 79 height 17
type textarea "[PERSON_NAME] Q11 TINHO B591 TACLE Q12 KABAM"
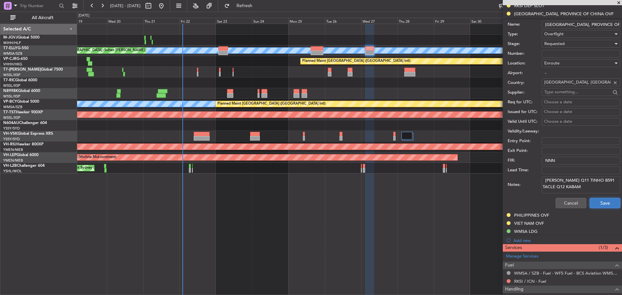
click at [596, 202] on button "Save" at bounding box center [604, 203] width 31 height 10
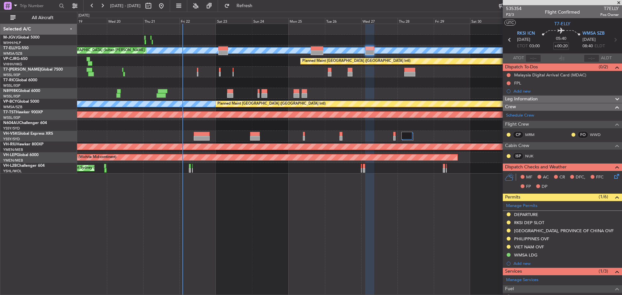
scroll to position [56, 0]
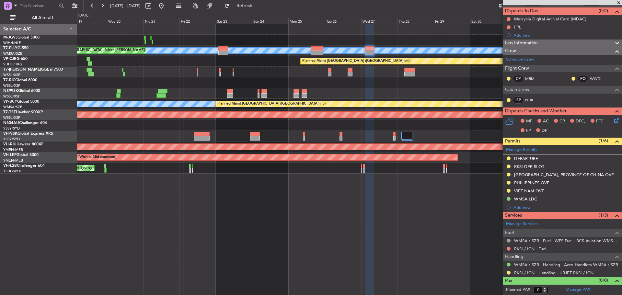
click at [561, 174] on div "[GEOGRAPHIC_DATA], PROVINCE OF CHINA OVF" at bounding box center [563, 175] width 99 height 6
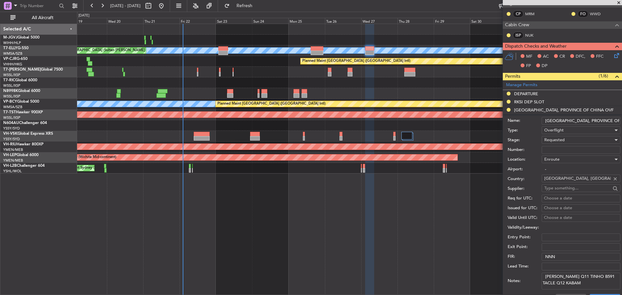
scroll to position [88, 0]
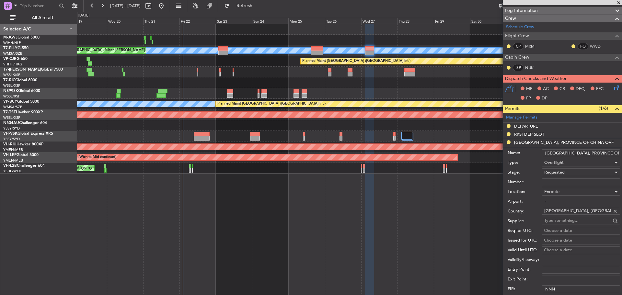
click at [563, 184] on input "Number:" at bounding box center [580, 182] width 79 height 8
paste input "11408213056"
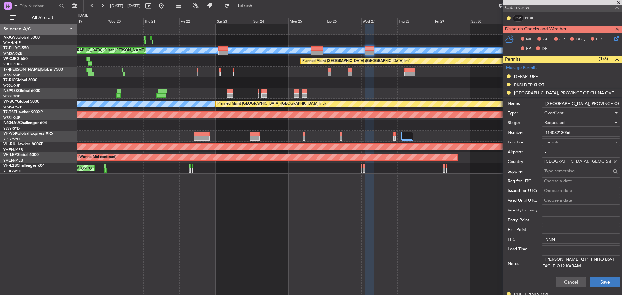
scroll to position [153, 0]
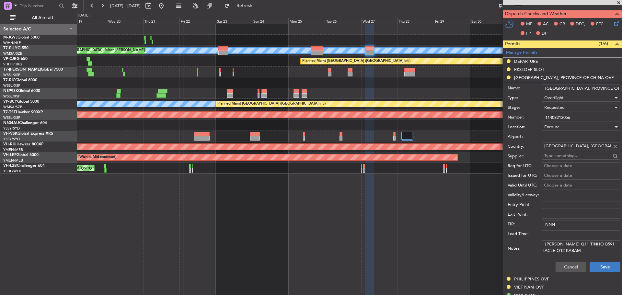
type input "11408213056"
click at [599, 266] on button "Save" at bounding box center [604, 267] width 31 height 10
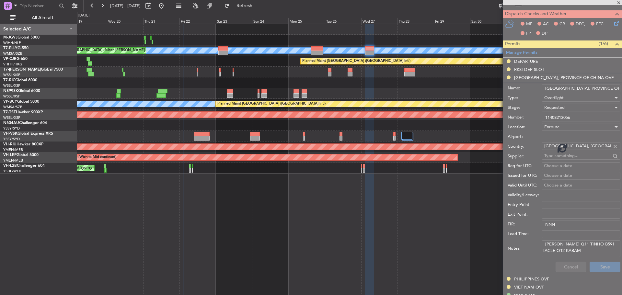
scroll to position [56, 0]
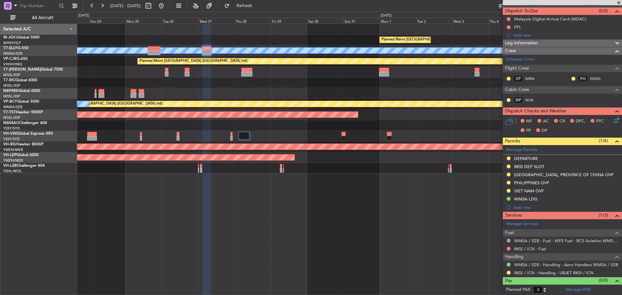
click at [280, 79] on div "Planned Maint [GEOGRAPHIC_DATA] (Seletar) [PERSON_NAME] Planned Maint [GEOGRAPH…" at bounding box center [349, 99] width 544 height 150
click at [618, 1] on span at bounding box center [618, 3] width 6 height 6
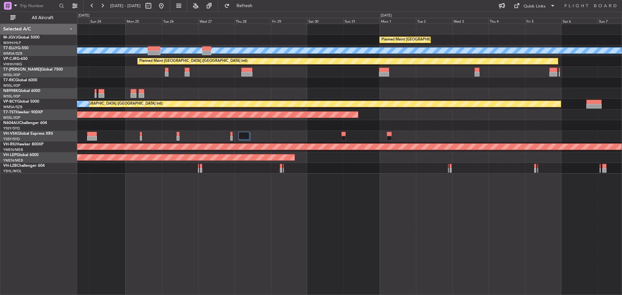
scroll to position [0, 0]
click at [546, 7] on button "Quick Links" at bounding box center [534, 6] width 48 height 10
click at [533, 21] on button "Trip Builder" at bounding box center [534, 22] width 49 height 16
click at [253, 7] on span "Refresh" at bounding box center [244, 6] width 27 height 5
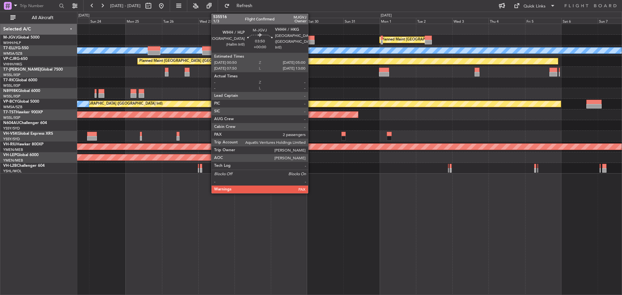
click at [311, 41] on div at bounding box center [311, 42] width 6 height 5
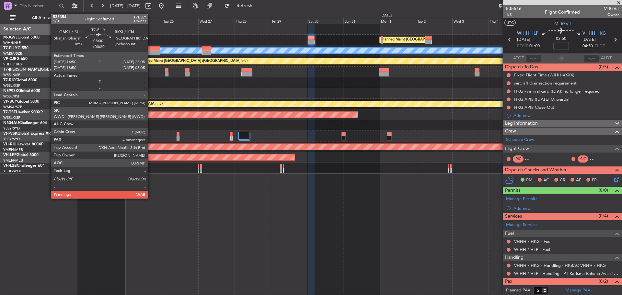
click at [151, 51] on div at bounding box center [154, 53] width 13 height 5
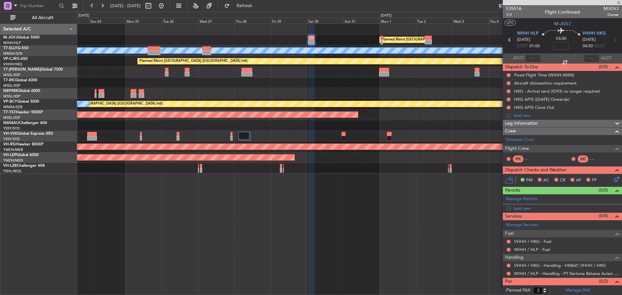
type input "+00:20"
type input "4"
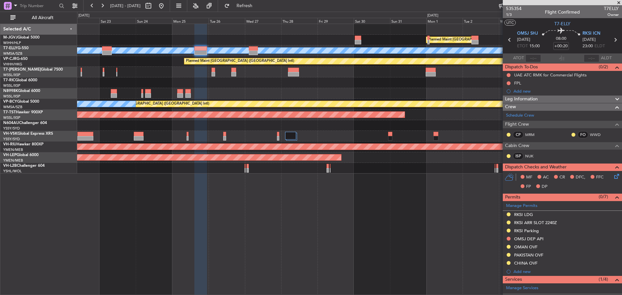
click at [167, 77] on div "Planned Maint [GEOGRAPHIC_DATA] (Seletar) [PERSON_NAME] Unplanned Maint [GEOGRA…" at bounding box center [349, 99] width 544 height 150
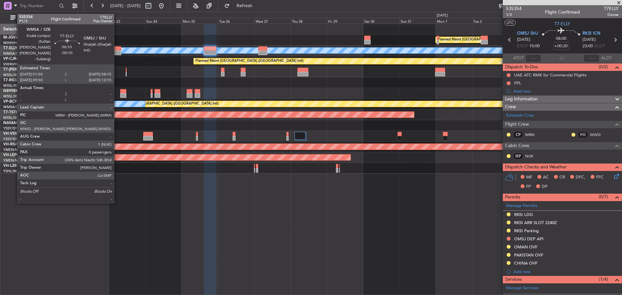
click at [117, 53] on div at bounding box center [116, 53] width 10 height 5
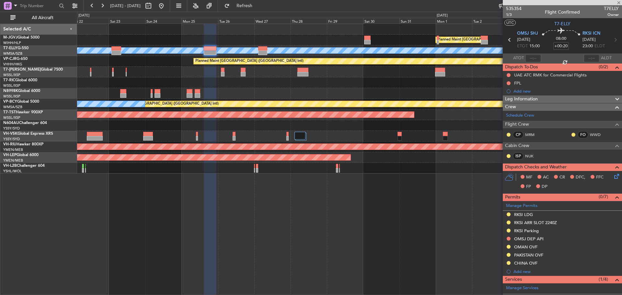
type input "-00:10"
type input "0"
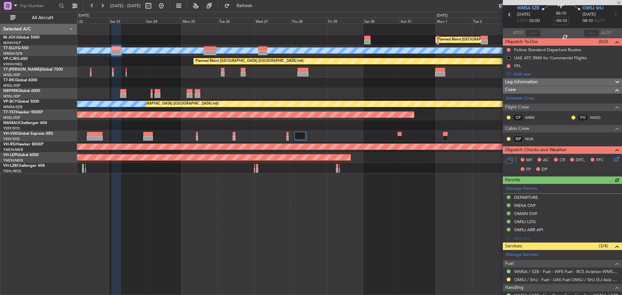
scroll to position [56, 0]
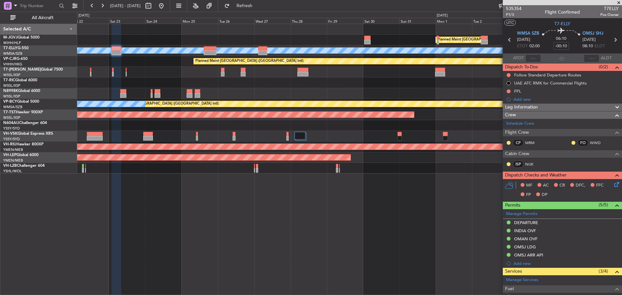
click at [611, 40] on icon at bounding box center [615, 40] width 8 height 8
type input "+00:20"
type input "4"
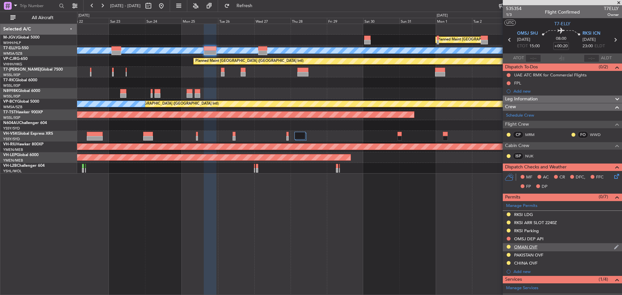
click at [535, 248] on div "OMAN OVF" at bounding box center [525, 247] width 23 height 6
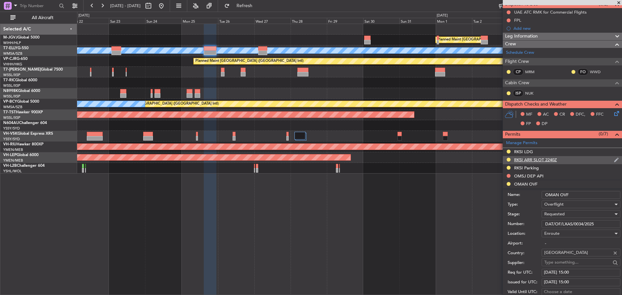
scroll to position [65, 0]
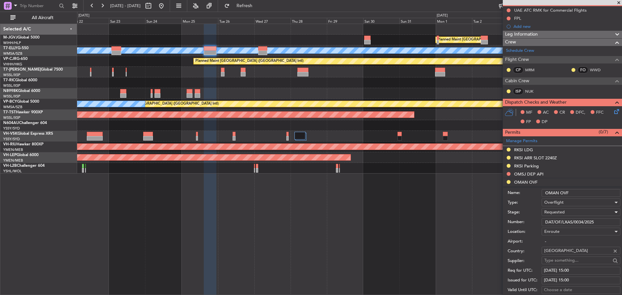
click at [563, 211] on span "Requested" at bounding box center [554, 212] width 20 height 6
click at [558, 259] on span "Received OK" at bounding box center [578, 261] width 68 height 10
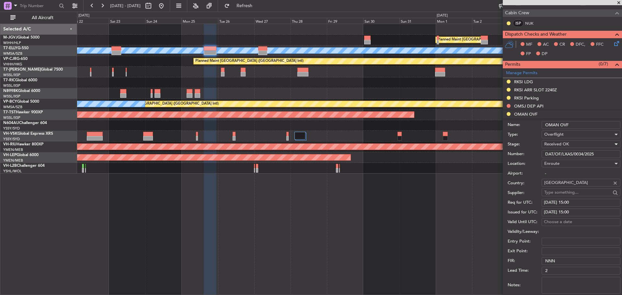
scroll to position [162, 0]
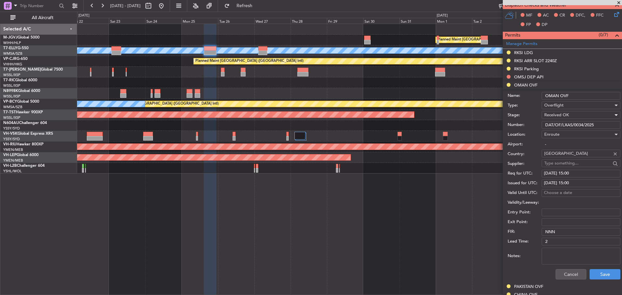
click at [557, 174] on div "[DATE] 15:00" at bounding box center [581, 173] width 74 height 6
select select "8"
select select "2025"
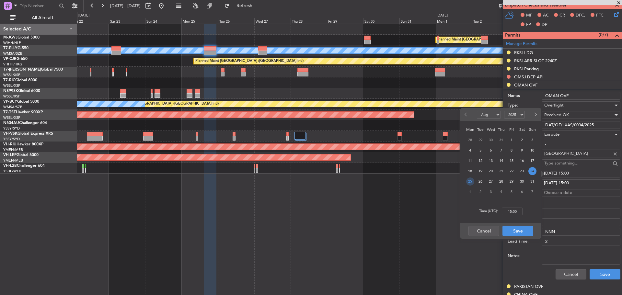
click at [467, 182] on span "25" at bounding box center [470, 181] width 8 height 8
click at [509, 210] on input "00:00" at bounding box center [511, 212] width 21 height 8
type input "15:00"
click at [511, 230] on button "Save" at bounding box center [517, 231] width 31 height 10
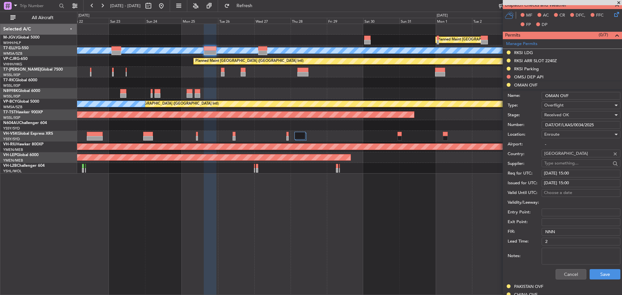
click at [546, 181] on div "[DATE] 15:00" at bounding box center [581, 183] width 74 height 6
select select "8"
select select "2025"
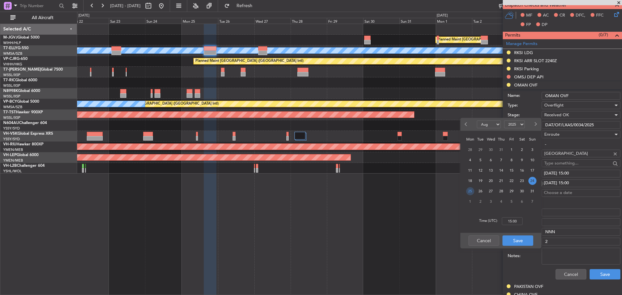
drag, startPoint x: 470, startPoint y: 191, endPoint x: 501, endPoint y: 211, distance: 37.4
click at [470, 192] on span "25" at bounding box center [470, 191] width 8 height 8
click at [516, 224] on input "00:00" at bounding box center [511, 221] width 21 height 8
type input "15:00"
click at [517, 238] on button "Save" at bounding box center [517, 240] width 31 height 10
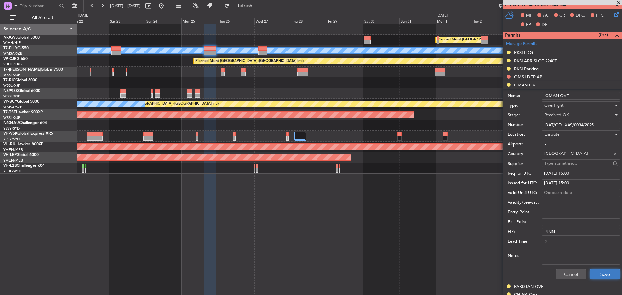
click at [595, 275] on button "Save" at bounding box center [604, 274] width 31 height 10
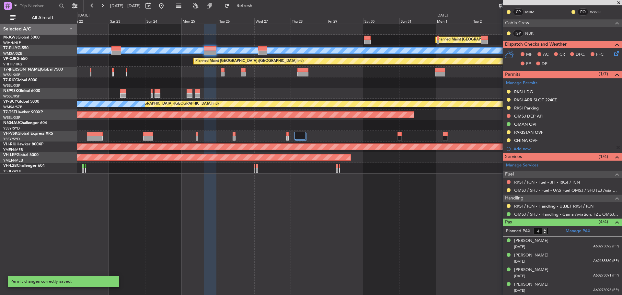
scroll to position [122, 0]
click at [521, 134] on div "PAKISTAN OVF" at bounding box center [528, 133] width 29 height 6
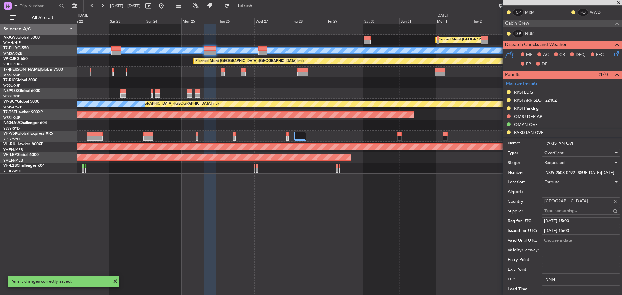
scroll to position [162, 0]
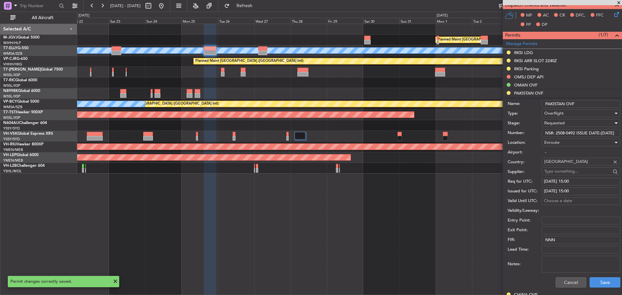
click at [564, 122] on span "Requested" at bounding box center [554, 123] width 20 height 6
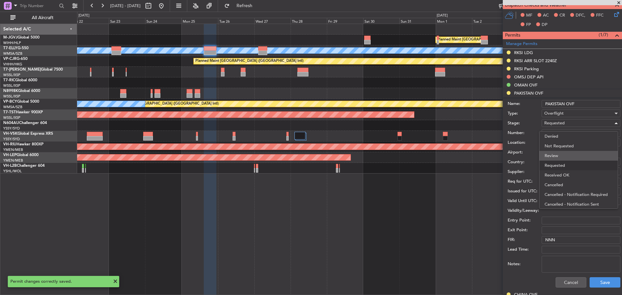
scroll to position [3, 0]
click at [553, 172] on span "Received OK" at bounding box center [578, 172] width 68 height 10
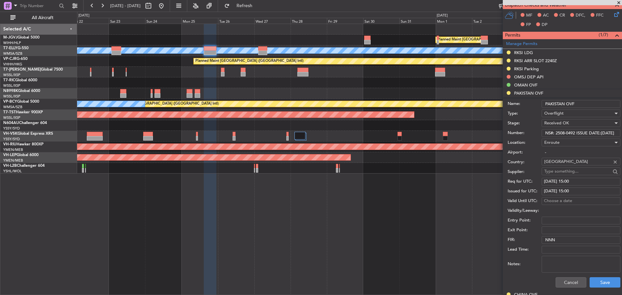
scroll to position [0, 13]
drag, startPoint x: 588, startPoint y: 131, endPoint x: 621, endPoint y: 130, distance: 33.1
click at [621, 130] on article "535354 1/3 Flight Confirmed T7ELLY Owner UTC T7-ELLY OMSJ SHJ 25/08/2025 ETOT 1…" at bounding box center [561, 150] width 119 height 290
click at [556, 181] on div "[DATE] 15:00" at bounding box center [581, 181] width 74 height 6
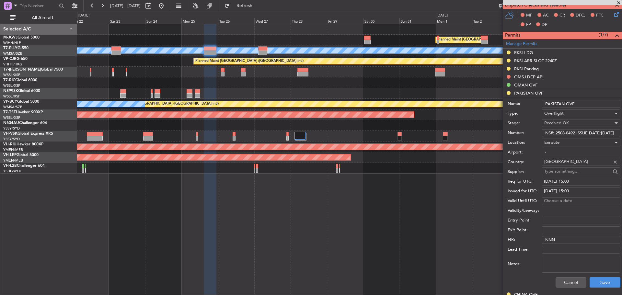
select select "8"
select select "2025"
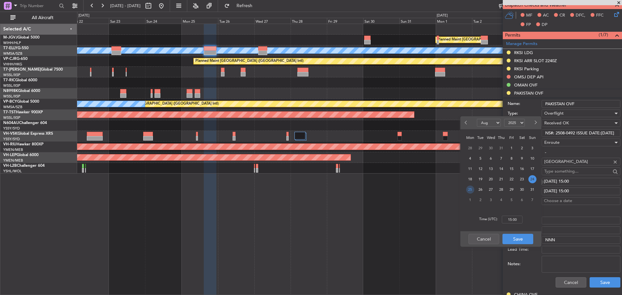
click at [471, 190] on span "25" at bounding box center [470, 190] width 8 height 8
click at [506, 219] on input "00:00" at bounding box center [511, 220] width 21 height 8
type input "15:00"
click at [517, 238] on button "Save" at bounding box center [517, 239] width 31 height 10
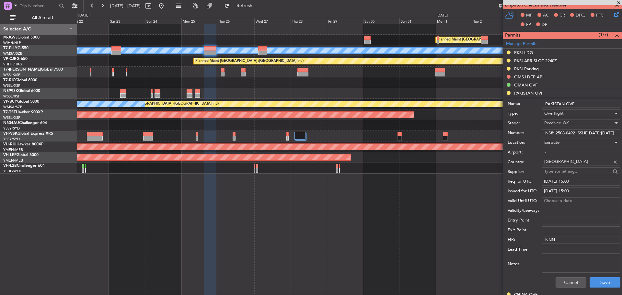
click at [552, 190] on div "[DATE] 15:00" at bounding box center [581, 191] width 74 height 6
select select "8"
select select "2025"
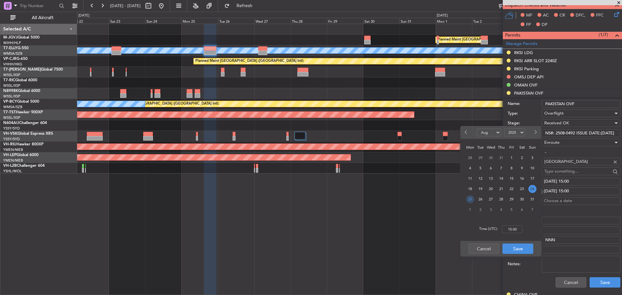
click at [469, 199] on span "25" at bounding box center [470, 199] width 8 height 8
click at [507, 228] on input "00:00" at bounding box center [511, 229] width 21 height 8
type input "15:00"
click at [512, 247] on button "Save" at bounding box center [517, 248] width 31 height 10
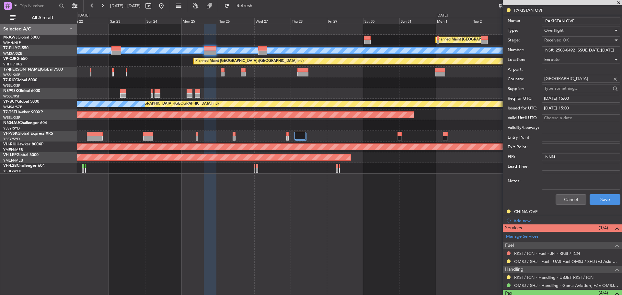
scroll to position [259, 0]
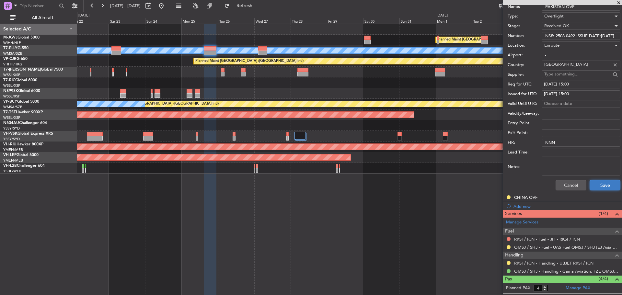
click at [599, 187] on button "Save" at bounding box center [604, 185] width 31 height 10
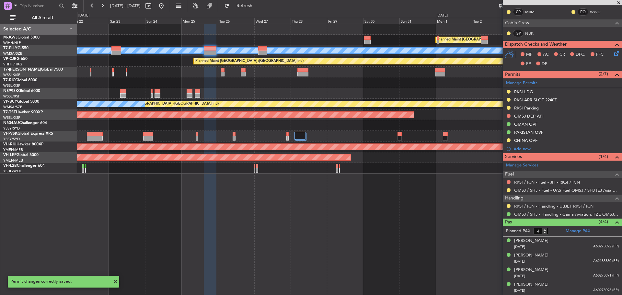
scroll to position [66, 0]
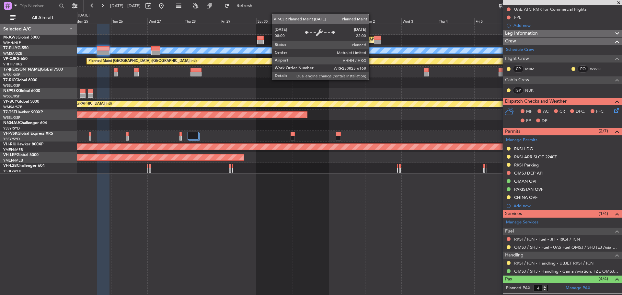
click at [253, 64] on div "Planned Maint [GEOGRAPHIC_DATA] ([GEOGRAPHIC_DATA] Intl)" at bounding box center [297, 61] width 420 height 6
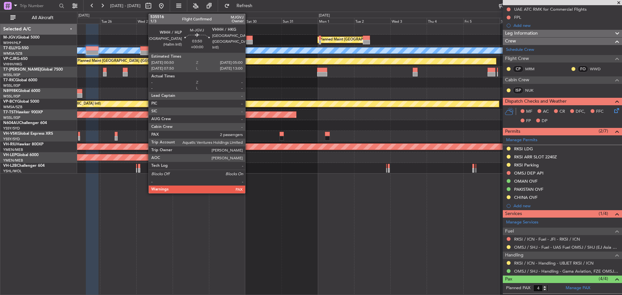
click at [248, 40] on div at bounding box center [249, 42] width 6 height 5
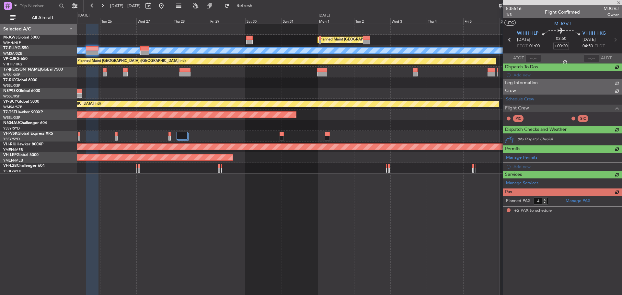
type input "2"
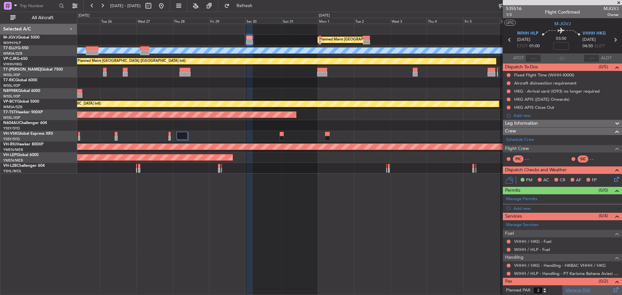
click at [584, 290] on link "Manage PAX" at bounding box center [577, 290] width 25 height 6
click at [260, 9] on button "Refresh" at bounding box center [240, 6] width 39 height 10
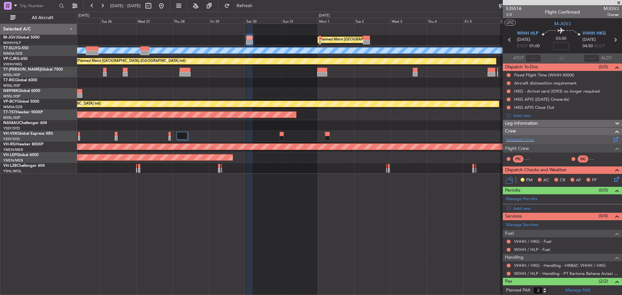
click at [612, 139] on span at bounding box center [616, 138] width 8 height 5
click at [258, 6] on span "Refresh" at bounding box center [244, 6] width 27 height 5
click at [559, 44] on input at bounding box center [561, 46] width 16 height 8
click at [431, 87] on div at bounding box center [349, 82] width 544 height 11
click at [35, 36] on link "M-JGVJ Global 5000" at bounding box center [21, 38] width 36 height 4
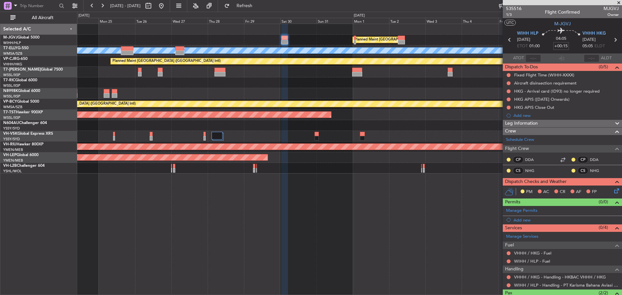
click at [196, 88] on div at bounding box center [349, 82] width 544 height 11
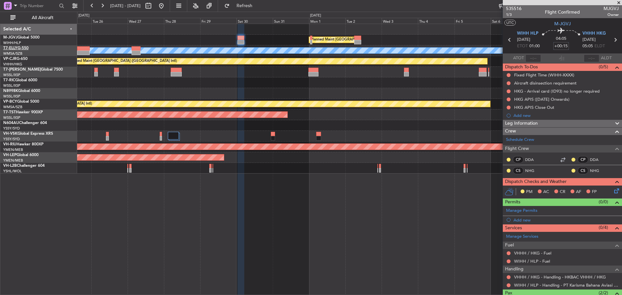
click at [21, 48] on link "T7-ELLY G-550" at bounding box center [15, 48] width 25 height 4
click at [24, 48] on link "T7-ELLY G-550" at bounding box center [15, 48] width 25 height 4
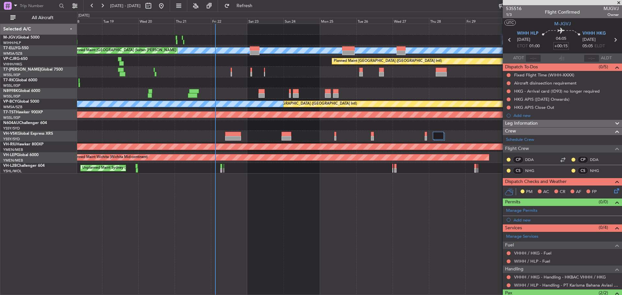
click at [436, 84] on div "Planned Maint Singapore (Seletar) Planned Maint Singapore (Seletar) MEL Unplann…" at bounding box center [349, 99] width 544 height 150
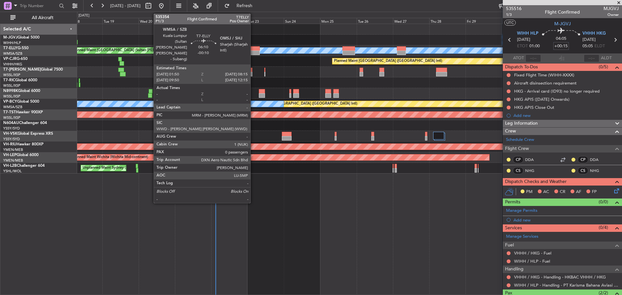
click at [253, 49] on div at bounding box center [255, 48] width 10 height 5
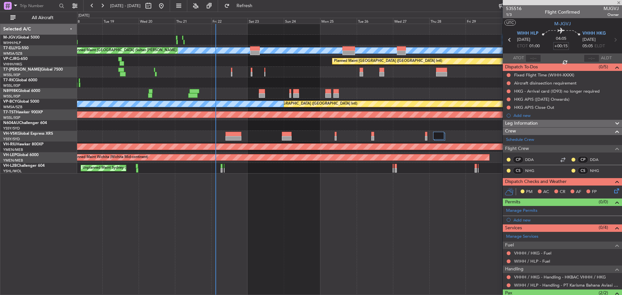
type input "-00:10"
type input "0"
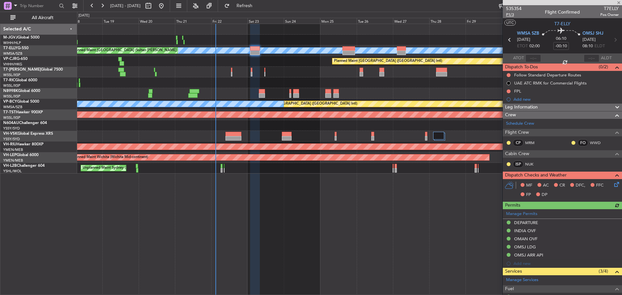
click at [510, 17] on span "P1/3" at bounding box center [514, 15] width 16 height 6
click at [20, 48] on link "T7-ELLY G-550" at bounding box center [15, 48] width 25 height 4
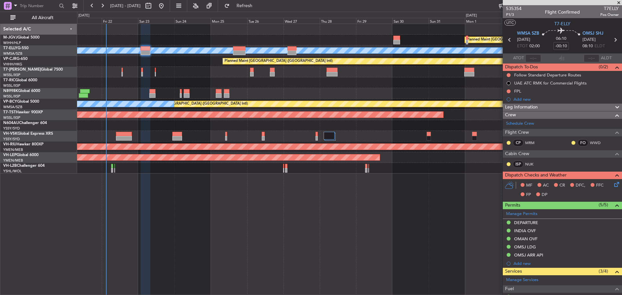
click at [286, 77] on div at bounding box center [349, 72] width 544 height 11
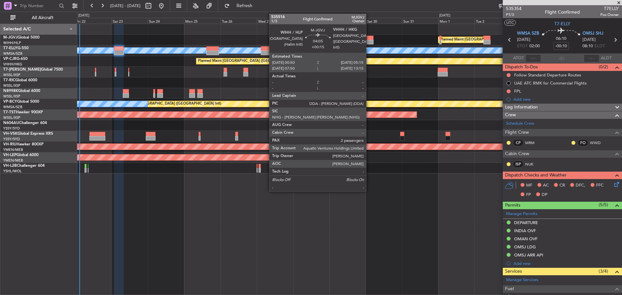
click at [369, 39] on div at bounding box center [369, 38] width 7 height 5
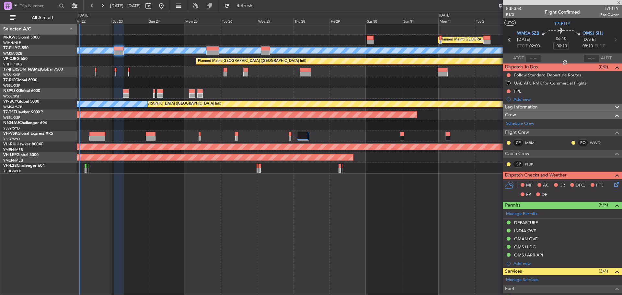
type input "+00:15"
type input "2"
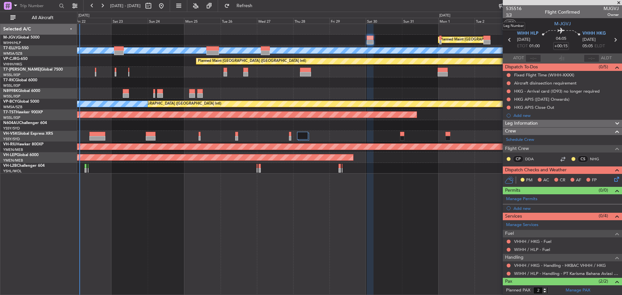
click at [508, 15] on span "1/3" at bounding box center [514, 15] width 16 height 6
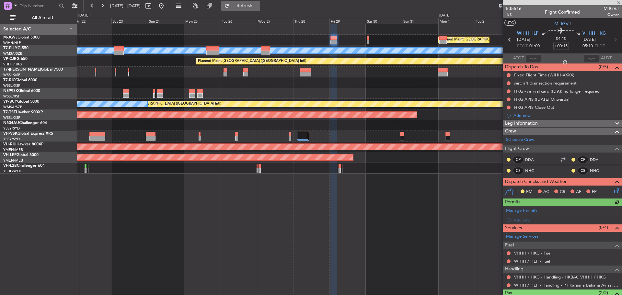
click at [258, 6] on span "Refresh" at bounding box center [244, 6] width 27 height 5
click at [19, 48] on link "T7-ELLY G-550" at bounding box center [15, 48] width 25 height 4
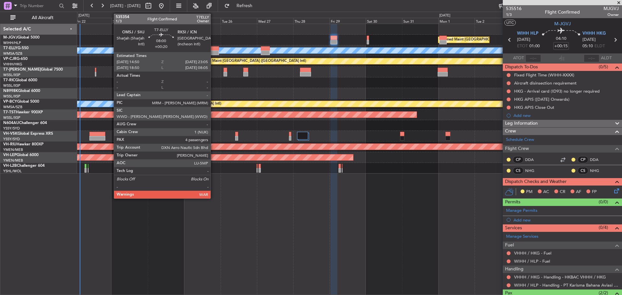
click at [213, 53] on div at bounding box center [212, 53] width 13 height 5
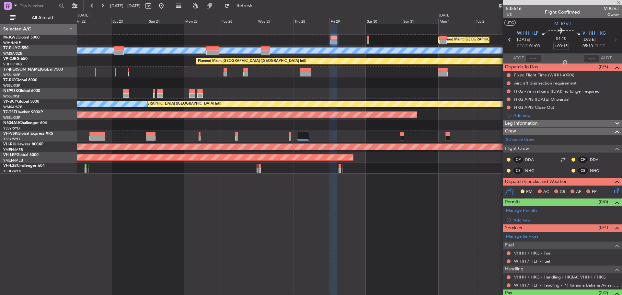
type input "+00:20"
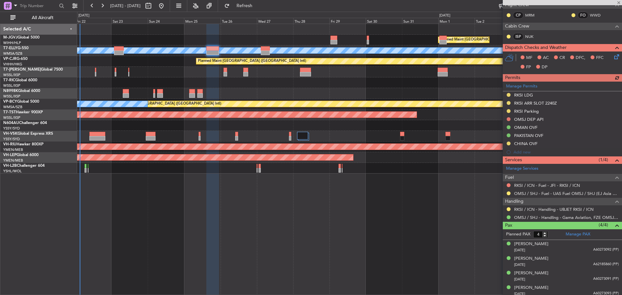
scroll to position [122, 0]
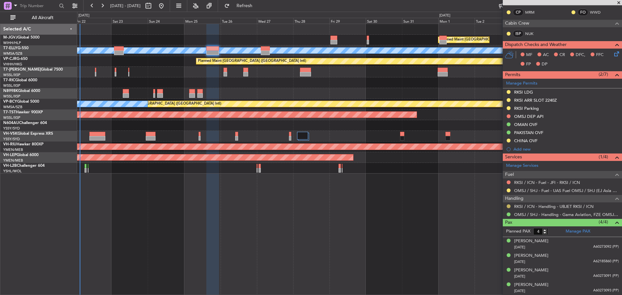
click at [508, 206] on button at bounding box center [508, 206] width 4 height 4
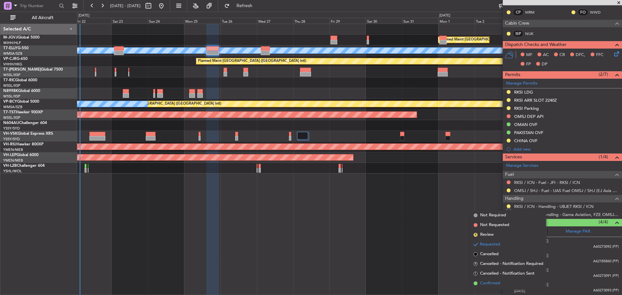
click at [483, 285] on span "Confirmed" at bounding box center [490, 283] width 20 height 6
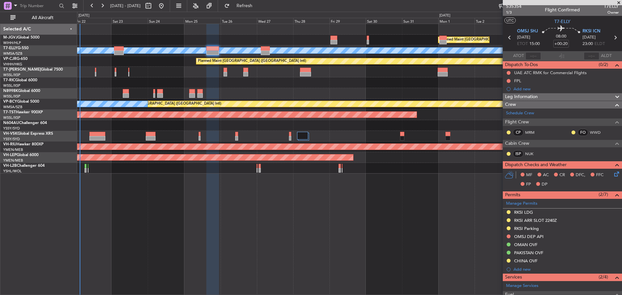
scroll to position [0, 0]
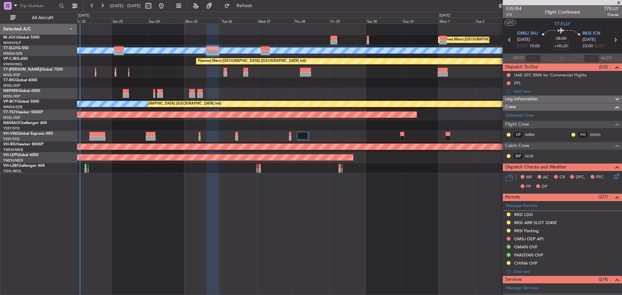
click at [612, 40] on icon at bounding box center [615, 40] width 8 height 8
type input "0"
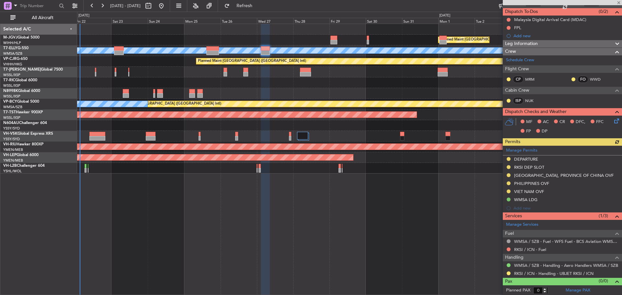
scroll to position [56, 0]
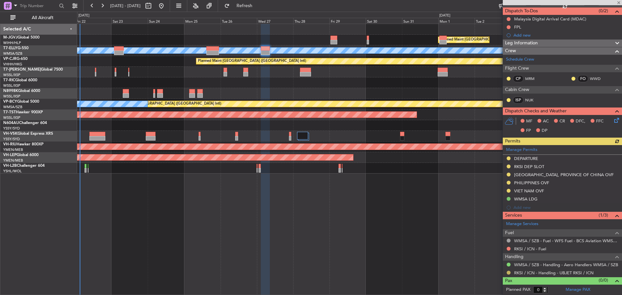
click at [508, 273] on button at bounding box center [508, 273] width 4 height 4
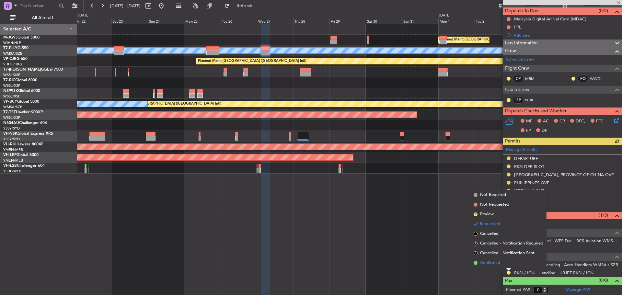
click at [509, 264] on li "Confirmed" at bounding box center [508, 263] width 75 height 10
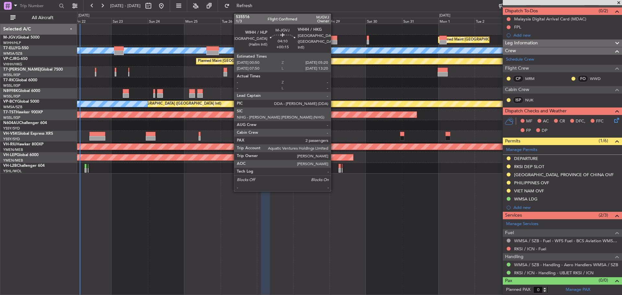
click at [333, 41] on div at bounding box center [333, 42] width 7 height 5
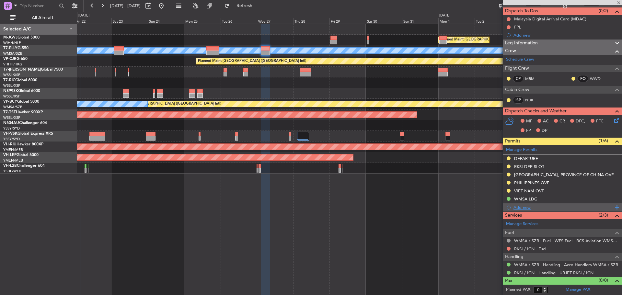
type input "+00:15"
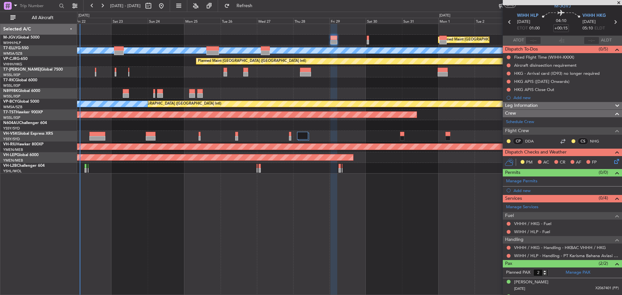
scroll to position [30, 0]
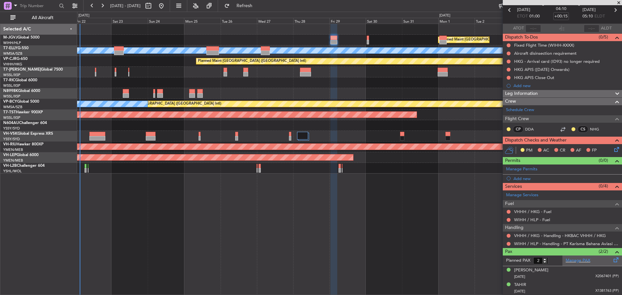
click at [594, 261] on div "Manage PAX" at bounding box center [592, 260] width 60 height 10
click at [184, 73] on div at bounding box center [349, 72] width 544 height 11
click at [201, 74] on div at bounding box center [349, 72] width 544 height 11
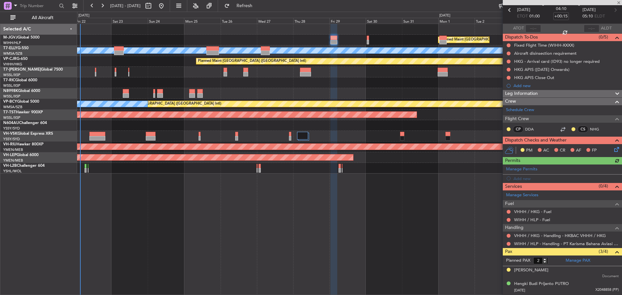
type input "4"
click at [258, 5] on span "Refresh" at bounding box center [244, 6] width 27 height 5
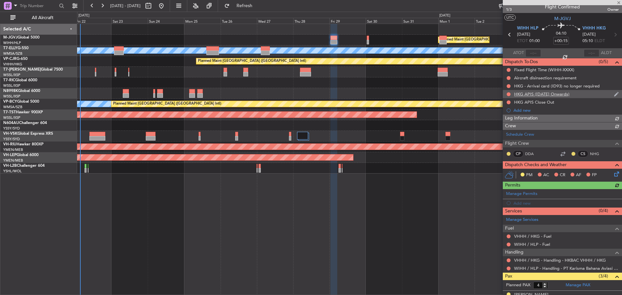
scroll to position [0, 0]
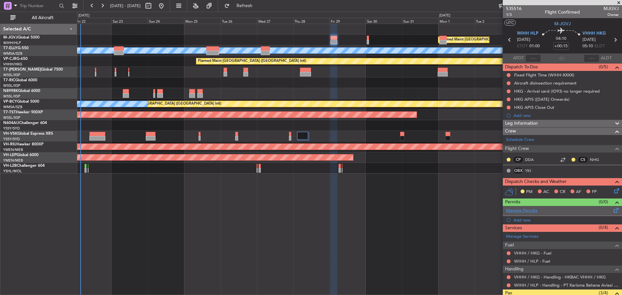
click at [530, 210] on link "Manage Permits" at bounding box center [521, 211] width 31 height 6
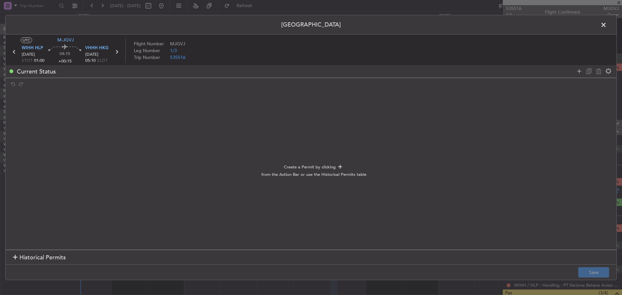
click at [20, 257] on span "Historical Permits" at bounding box center [42, 257] width 46 height 9
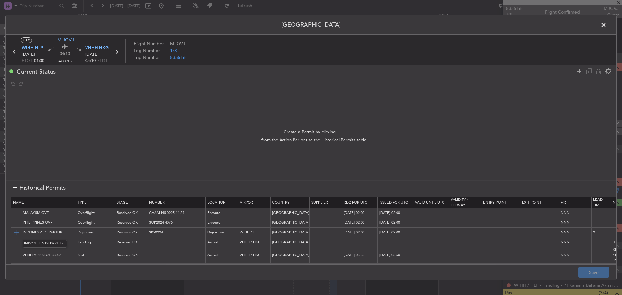
click at [16, 231] on img at bounding box center [17, 233] width 8 height 8
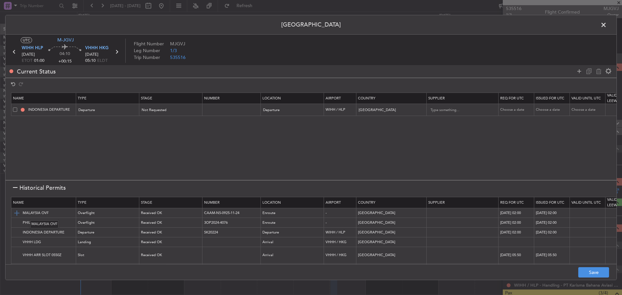
click at [16, 213] on img at bounding box center [17, 213] width 8 height 8
click at [17, 222] on img at bounding box center [17, 223] width 8 height 8
click at [16, 244] on img at bounding box center [17, 242] width 8 height 8
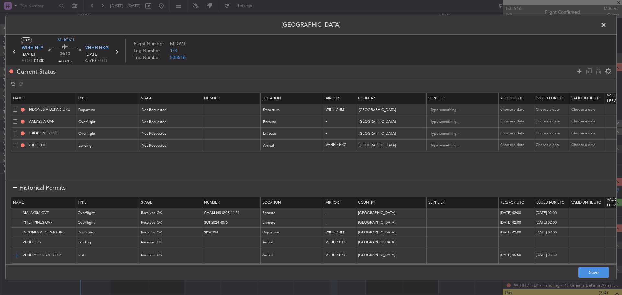
click at [18, 252] on img at bounding box center [17, 255] width 8 height 8
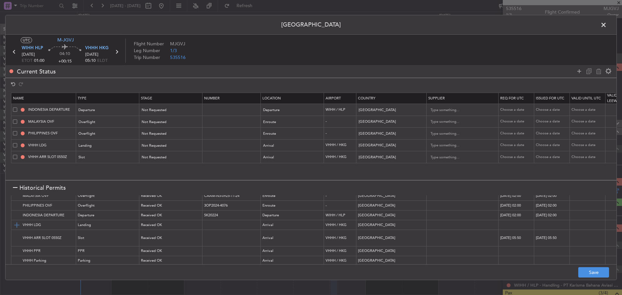
scroll to position [25, 0]
click at [16, 244] on img at bounding box center [17, 248] width 8 height 8
click at [590, 274] on button "Save" at bounding box center [593, 272] width 31 height 10
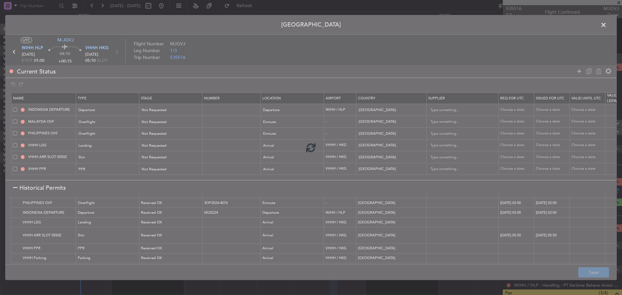
type input "NNN"
type input "2"
type input "NNN"
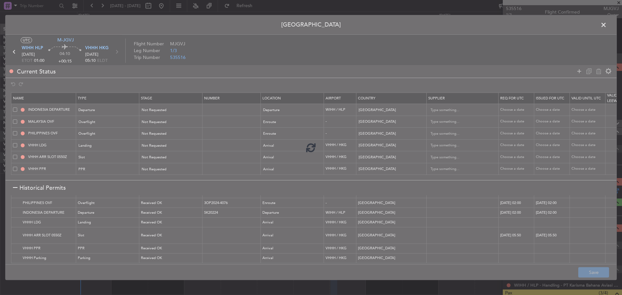
type input "VHHH ARR SLOT"
type input "NNN"
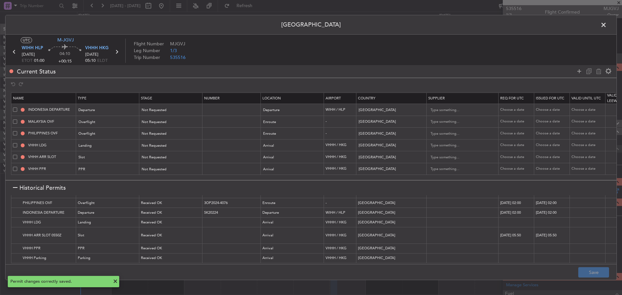
click at [117, 53] on icon at bounding box center [116, 52] width 8 height 8
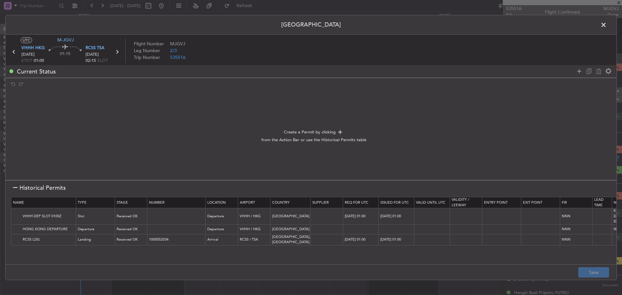
scroll to position [0, 0]
click at [17, 216] on img at bounding box center [17, 216] width 8 height 8
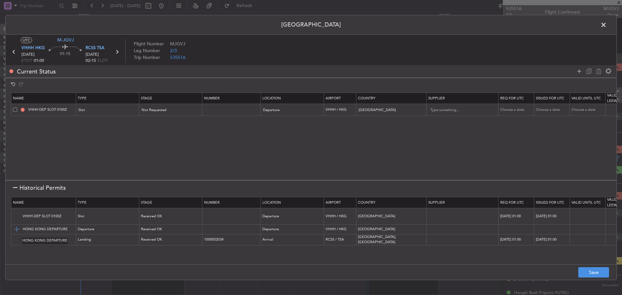
click at [19, 230] on img at bounding box center [17, 229] width 8 height 8
click at [19, 239] on img at bounding box center [17, 240] width 8 height 8
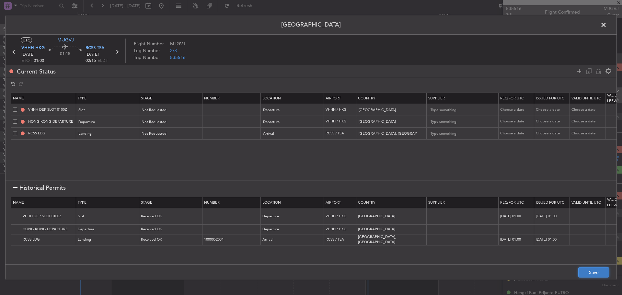
click at [592, 269] on button "Save" at bounding box center [593, 272] width 31 height 10
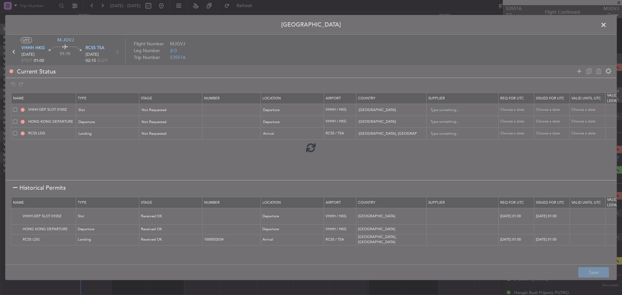
type input "VHHH DEP SLOT"
type input "NNN"
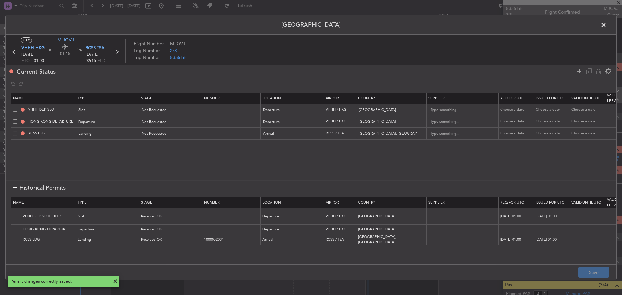
click at [117, 52] on icon at bounding box center [117, 52] width 8 height 8
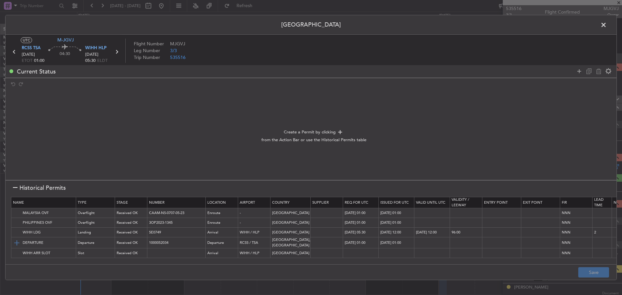
click at [17, 242] on img at bounding box center [17, 243] width 8 height 8
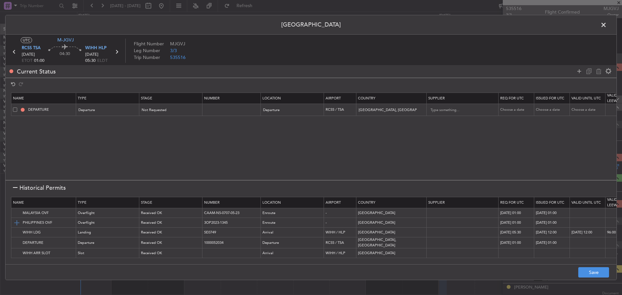
click at [17, 223] on img at bounding box center [17, 223] width 8 height 8
click at [18, 212] on img at bounding box center [17, 213] width 8 height 8
click at [18, 233] on img at bounding box center [17, 233] width 8 height 8
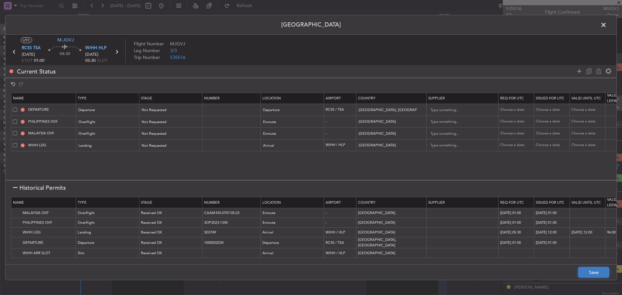
click at [587, 272] on button "Save" at bounding box center [593, 272] width 31 height 10
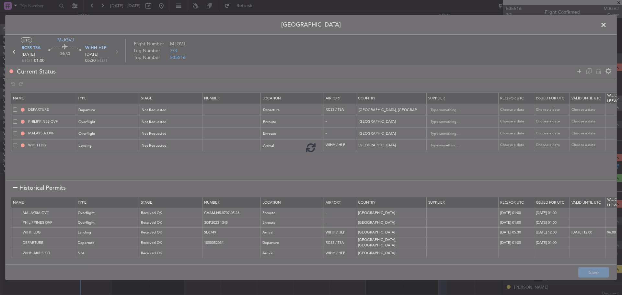
type input "TAIWAN, PROVINCE OF CHINA DEPARTURE"
type input "NNN"
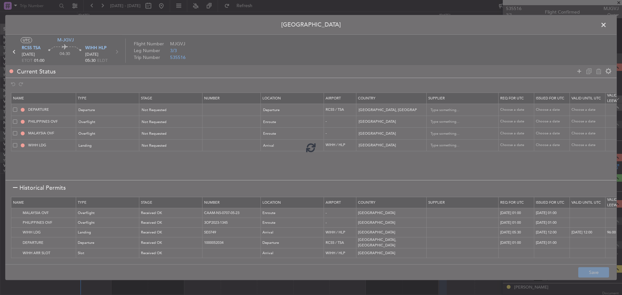
type input "2"
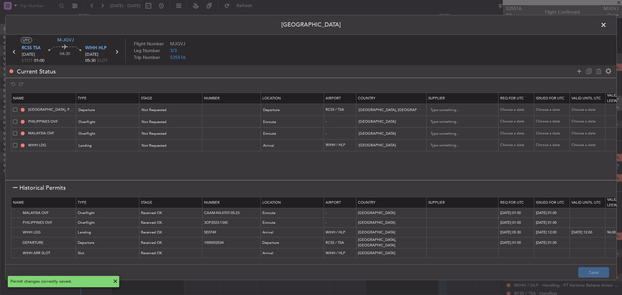
click at [606, 26] on span at bounding box center [606, 26] width 0 height 13
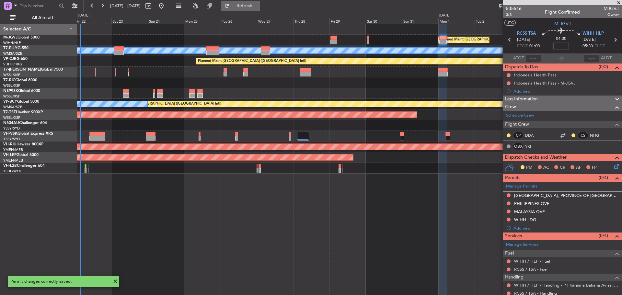
click at [258, 4] on span "Refresh" at bounding box center [244, 6] width 27 height 5
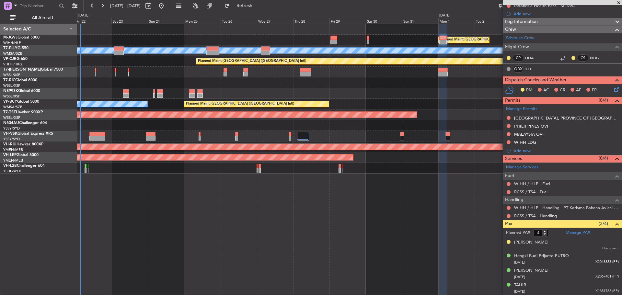
scroll to position [78, 0]
click at [544, 215] on link "RCSS / TSA - Handling" at bounding box center [535, 216] width 43 height 6
click at [258, 5] on span "Refresh" at bounding box center [244, 6] width 27 height 5
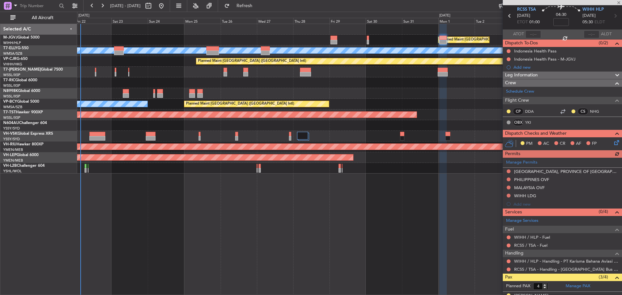
scroll to position [0, 0]
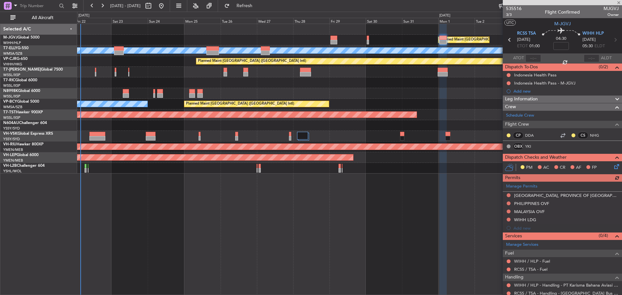
click at [508, 38] on icon at bounding box center [509, 40] width 8 height 8
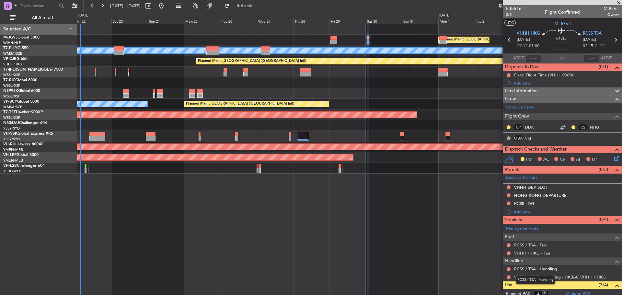
click at [534, 269] on link "RCSS / TSA - Handling" at bounding box center [535, 269] width 43 height 6
click at [260, 9] on button "Refresh" at bounding box center [240, 6] width 39 height 10
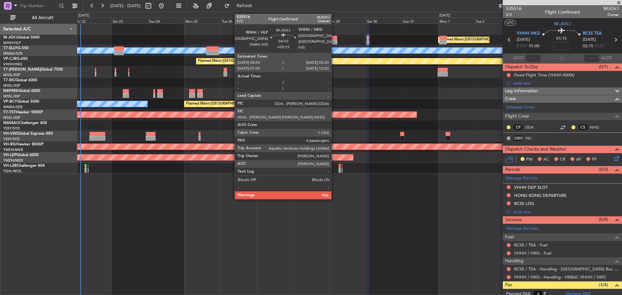
click at [334, 39] on div at bounding box center [333, 38] width 7 height 5
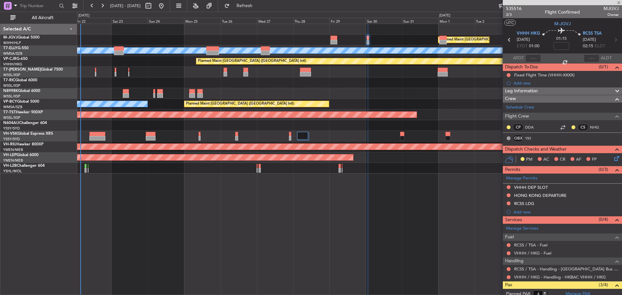
type input "+00:15"
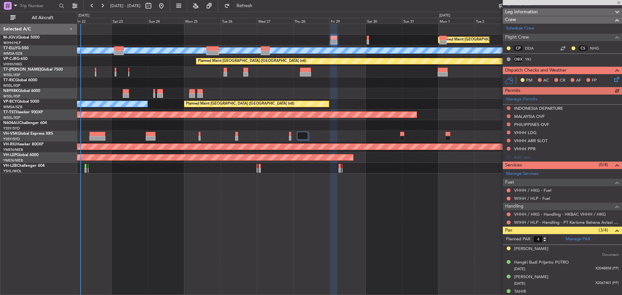
scroll to position [118, 0]
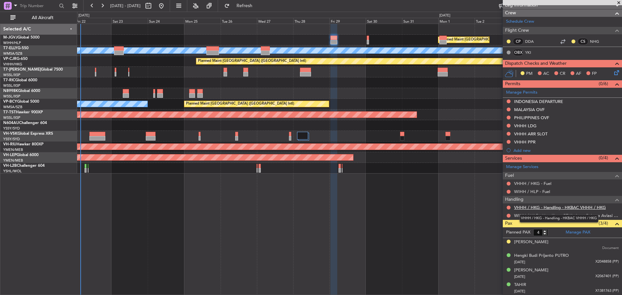
click at [522, 207] on link "VHHH / HKG - Handling - HKBAC VHHH / HKG" at bounding box center [560, 208] width 92 height 6
click at [258, 8] on span "Refresh" at bounding box center [244, 6] width 27 height 5
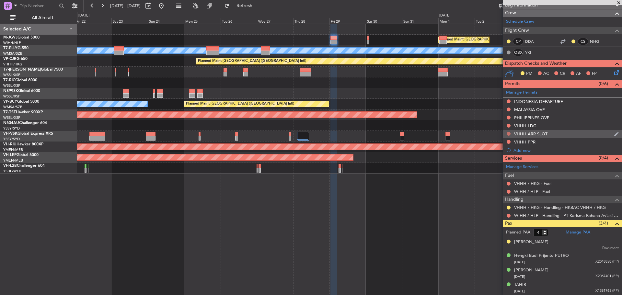
click at [507, 133] on button at bounding box center [508, 134] width 4 height 4
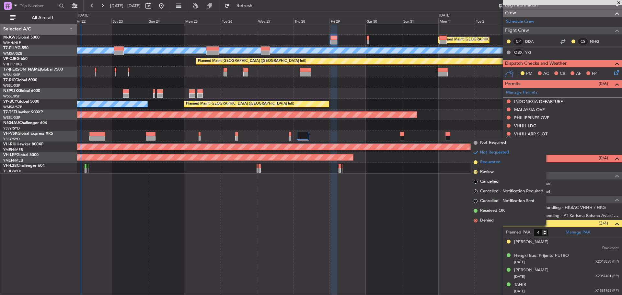
click at [498, 163] on span "Requested" at bounding box center [490, 162] width 20 height 6
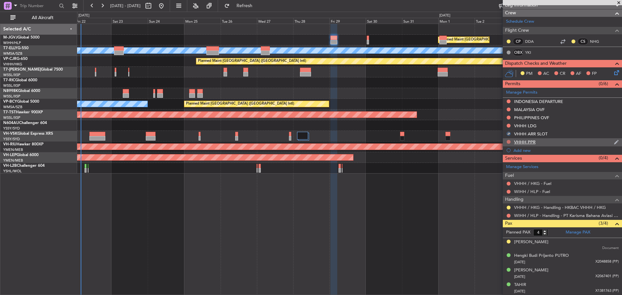
click at [508, 143] on button at bounding box center [508, 142] width 4 height 4
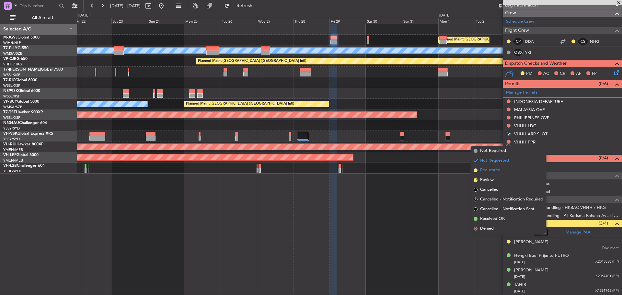
click at [503, 168] on li "Requested" at bounding box center [508, 170] width 75 height 10
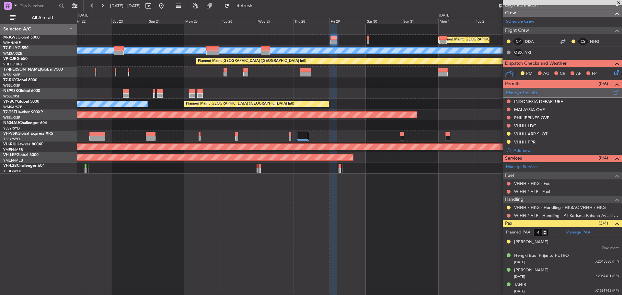
click at [612, 93] on span at bounding box center [616, 90] width 8 height 5
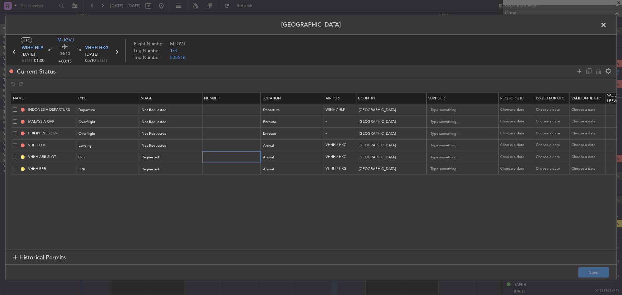
click at [216, 156] on input "text" at bounding box center [232, 157] width 56 height 6
paste input "VHHHAGN8184000"
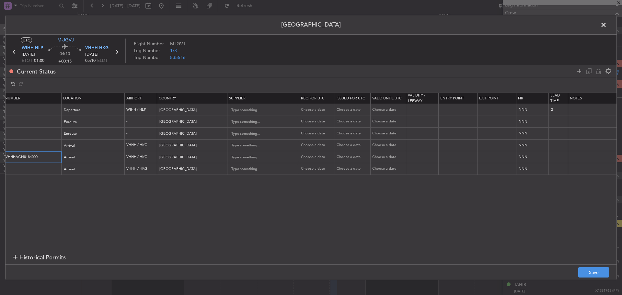
scroll to position [0, 221]
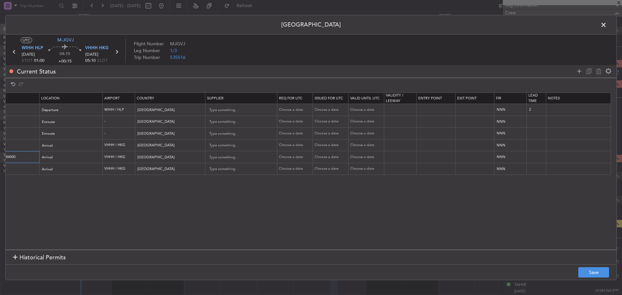
type input "VHHHAGN8184000"
click at [558, 158] on input "text" at bounding box center [578, 157] width 64 height 10
paste input "TMJGVJ 29AUG 013GL5T WIHH0510 D / ID.VHHHAGN8184000"
type input "TMJGVJ 29AUG 013GL5T WIHH0510 D / ID.VHHHAGN8184000"
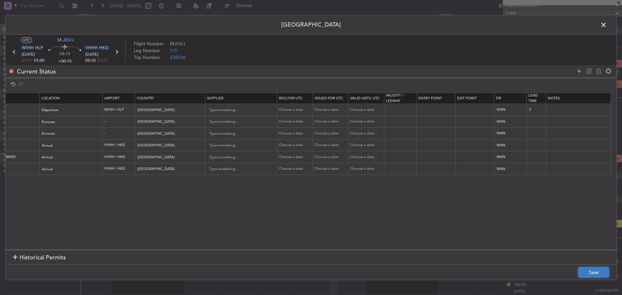
scroll to position [0, 0]
click at [584, 272] on button "Save" at bounding box center [593, 272] width 31 height 10
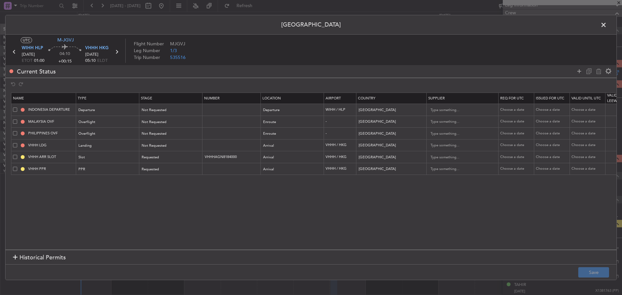
scroll to position [0, 221]
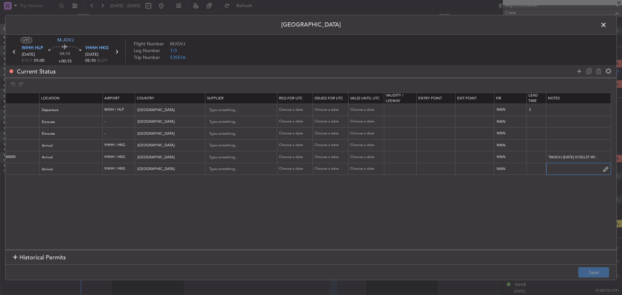
click at [552, 168] on input "text" at bounding box center [578, 169] width 64 height 10
paste input "2025003607"
type input "2025003607"
click at [591, 276] on button "Save" at bounding box center [593, 272] width 31 height 10
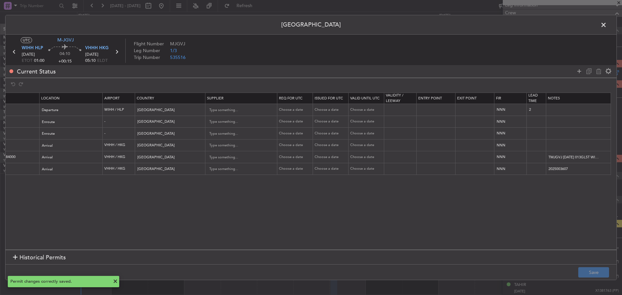
click at [116, 51] on icon at bounding box center [116, 52] width 8 height 8
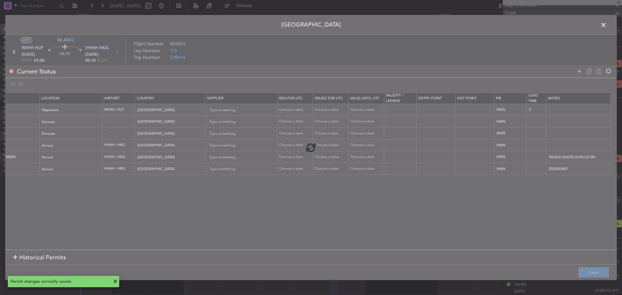
scroll to position [0, 0]
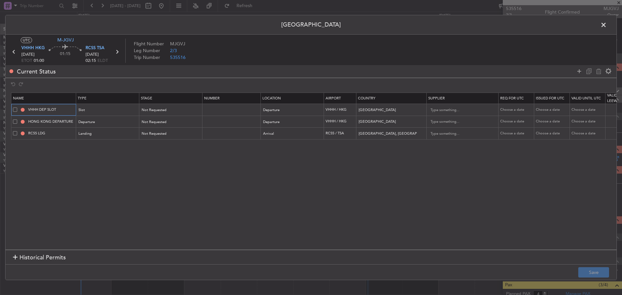
click at [22, 109] on button at bounding box center [23, 110] width 4 height 4
click at [24, 108] on button at bounding box center [23, 110] width 4 height 4
click at [22, 110] on button at bounding box center [23, 110] width 4 height 4
click at [23, 110] on button at bounding box center [23, 110] width 4 height 4
click at [140, 111] on div "Not Requested" at bounding box center [170, 110] width 63 height 10
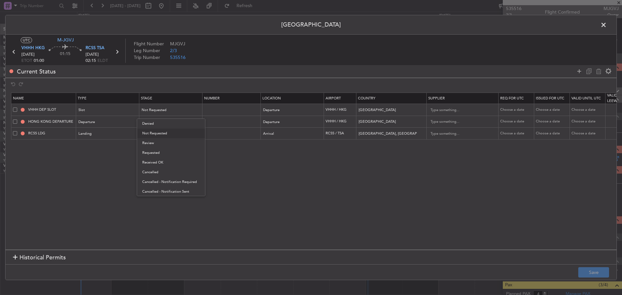
click at [153, 153] on span "Requested" at bounding box center [171, 153] width 58 height 10
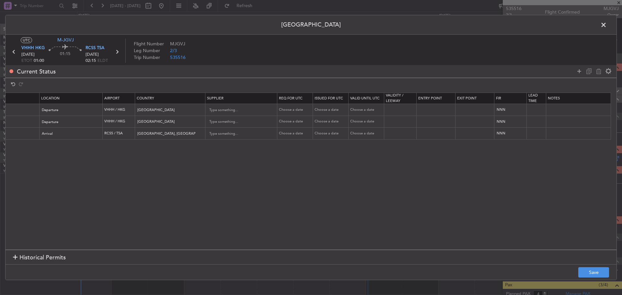
scroll to position [0, 222]
click at [561, 112] on input "text" at bounding box center [578, 110] width 64 height 10
paste input "VHHHDGN8186000"
type input "VHHHDGN8186000"
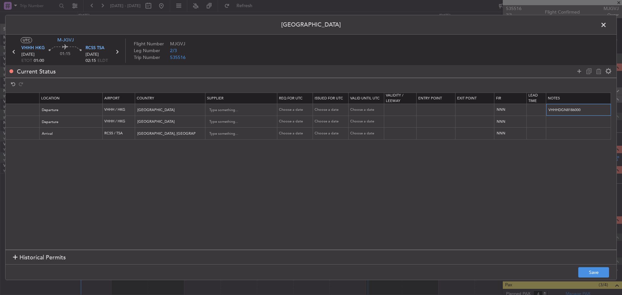
drag, startPoint x: 583, startPoint y: 110, endPoint x: 541, endPoint y: 110, distance: 42.4
click at [541, 110] on tr "VHHH DEP SLOT Slot Requested Departure VHHH / HKG Hong Kong Choose a date Choos…" at bounding box center [203, 110] width 826 height 12
click at [26, 107] on input "text" at bounding box center [11, 110] width 56 height 6
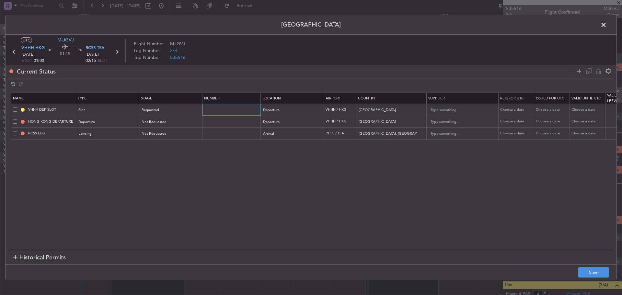
paste input "VHHHDGN8186000"
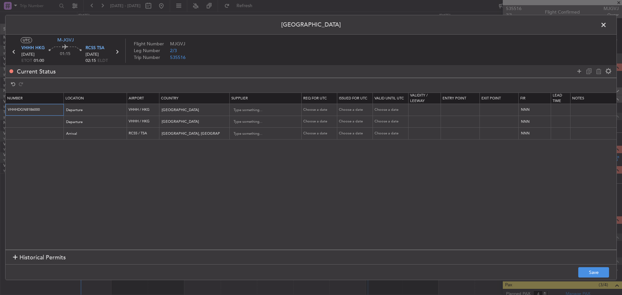
scroll to position [0, 221]
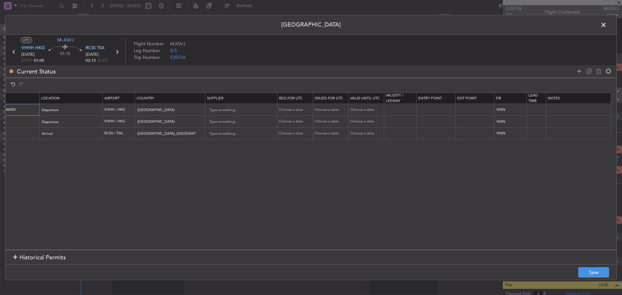
type input "VHHHDGN8186000"
click at [555, 108] on input "text" at bounding box center [578, 110] width 64 height 10
paste input "T MJGVJ 30AUG 013GL5T 0130RCSS D / ID.VHHHDGN8186000"
type input "T MJGVJ 30AUG 013GL5T 0130RCSS D / ID.VHHHDGN8186000"
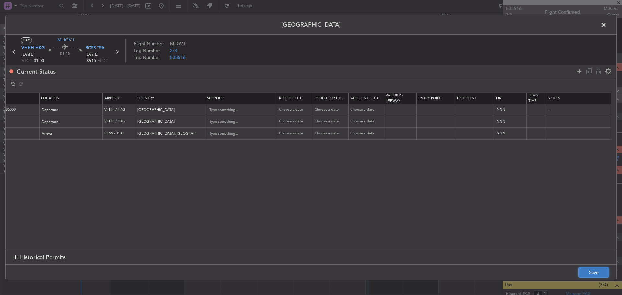
click at [588, 271] on button "Save" at bounding box center [593, 272] width 31 height 10
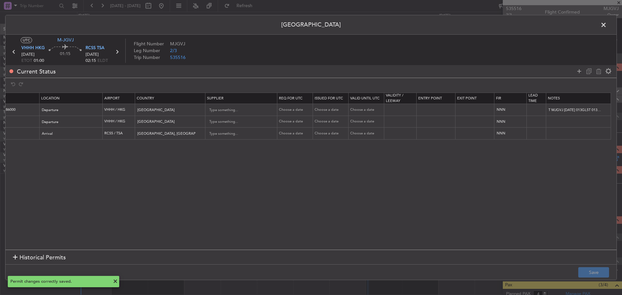
click at [606, 26] on span at bounding box center [606, 26] width 0 height 13
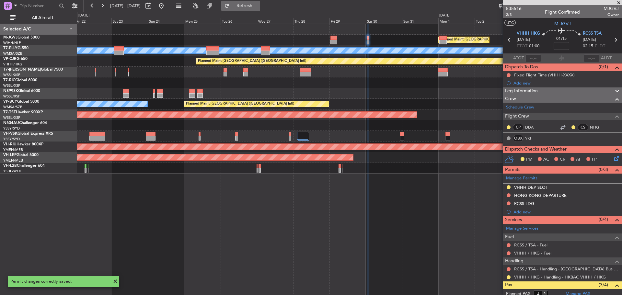
click at [258, 6] on span "Refresh" at bounding box center [244, 6] width 27 height 5
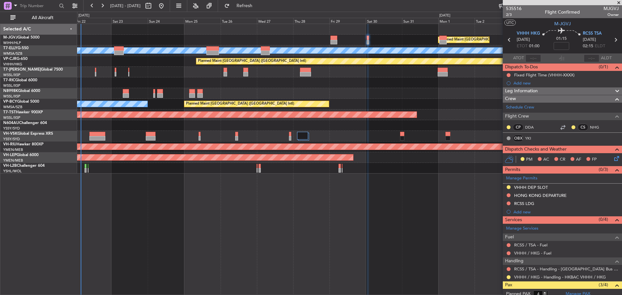
click at [508, 40] on icon at bounding box center [509, 40] width 8 height 8
type input "+00:15"
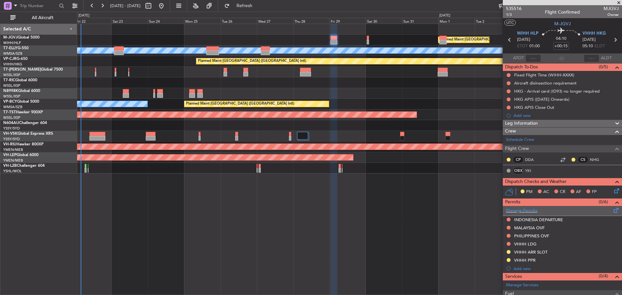
click at [612, 211] on span at bounding box center [616, 209] width 8 height 5
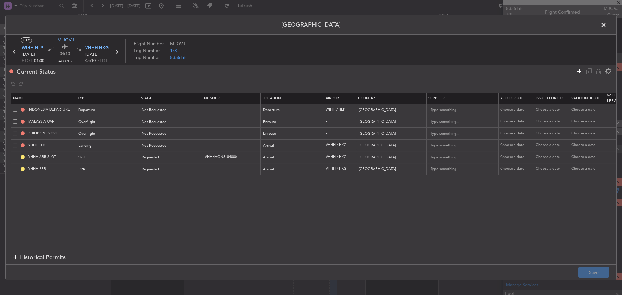
click at [576, 71] on icon at bounding box center [579, 71] width 8 height 8
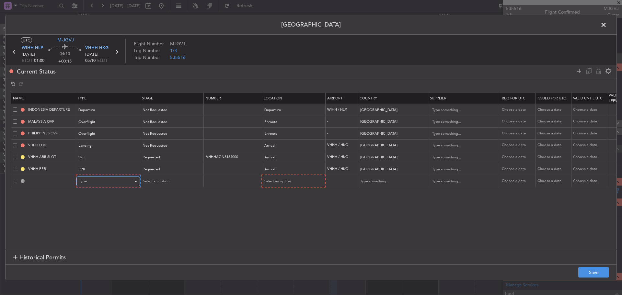
click at [84, 183] on span "Type" at bounding box center [83, 181] width 8 height 5
click at [92, 218] on span "API" at bounding box center [108, 214] width 58 height 10
click at [159, 185] on div "Select an option" at bounding box center [169, 181] width 54 height 10
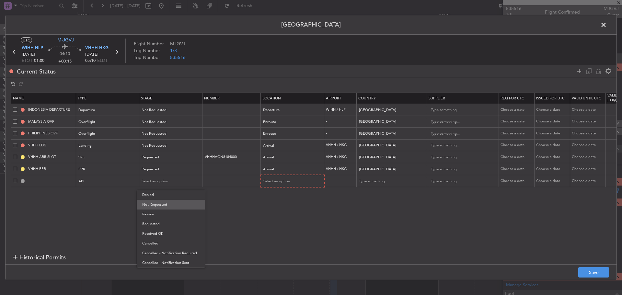
click at [164, 207] on span "Not Requested" at bounding box center [171, 205] width 58 height 10
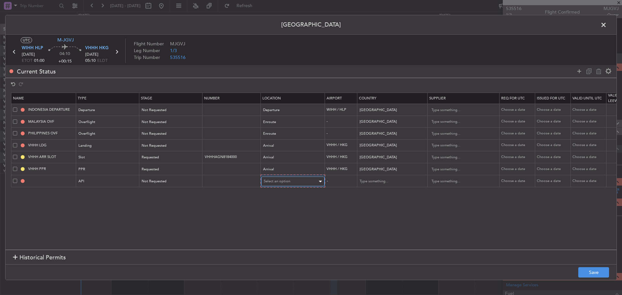
click at [275, 181] on span "Select an option" at bounding box center [277, 181] width 27 height 5
click at [281, 218] on span "Arrival" at bounding box center [293, 214] width 58 height 10
click at [368, 180] on input "text" at bounding box center [388, 181] width 58 height 10
click at [376, 190] on span "Hong Kong" at bounding box center [391, 191] width 60 height 10
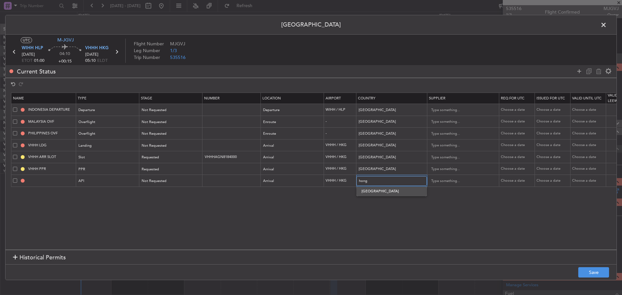
type input "Hong Kong"
click at [586, 271] on button "Save" at bounding box center [593, 272] width 31 height 10
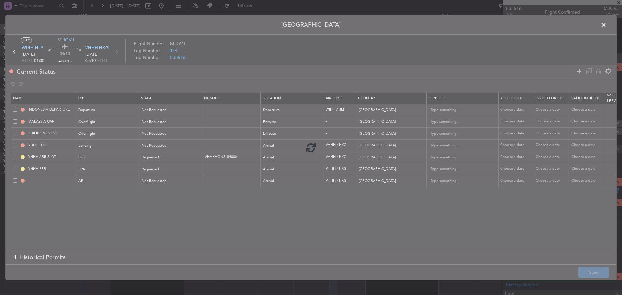
type input "VHHH ARR API"
type input "NNN"
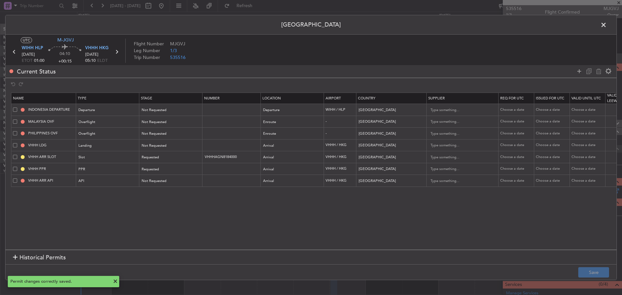
click at [606, 24] on span at bounding box center [606, 26] width 0 height 13
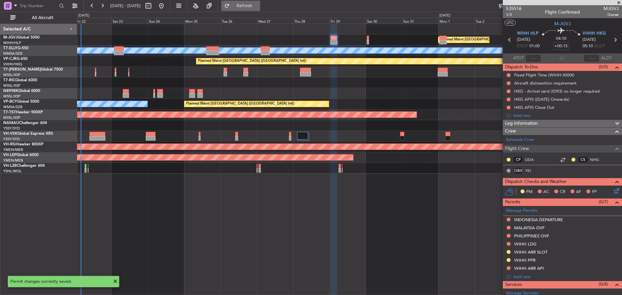
click at [256, 7] on span "Refresh" at bounding box center [244, 6] width 27 height 5
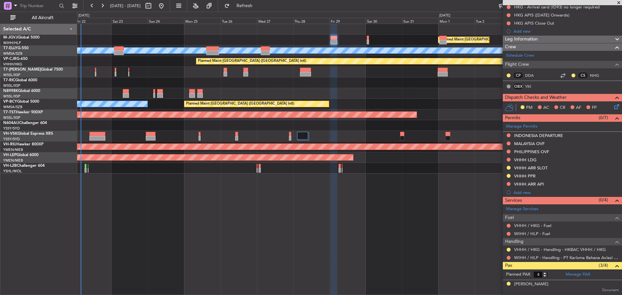
scroll to position [126, 0]
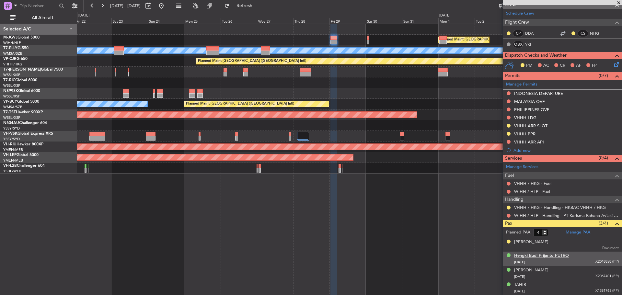
click at [545, 255] on div "Hengki Budi Prijanto PUTRO" at bounding box center [541, 256] width 55 height 6
click at [537, 244] on div "Andreas BUDIONO" at bounding box center [531, 242] width 34 height 6
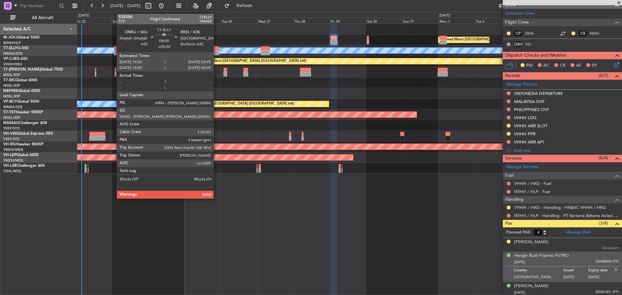
click at [216, 51] on div at bounding box center [212, 53] width 13 height 5
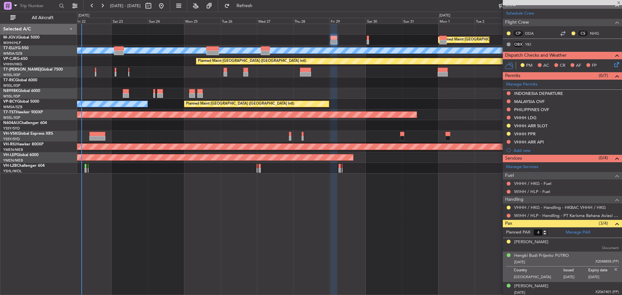
type input "+00:20"
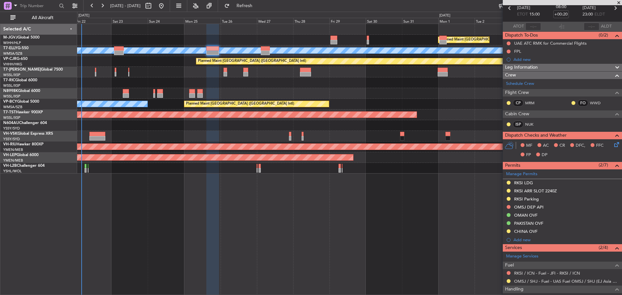
scroll to position [25, 0]
